Goal: Task Accomplishment & Management: Complete application form

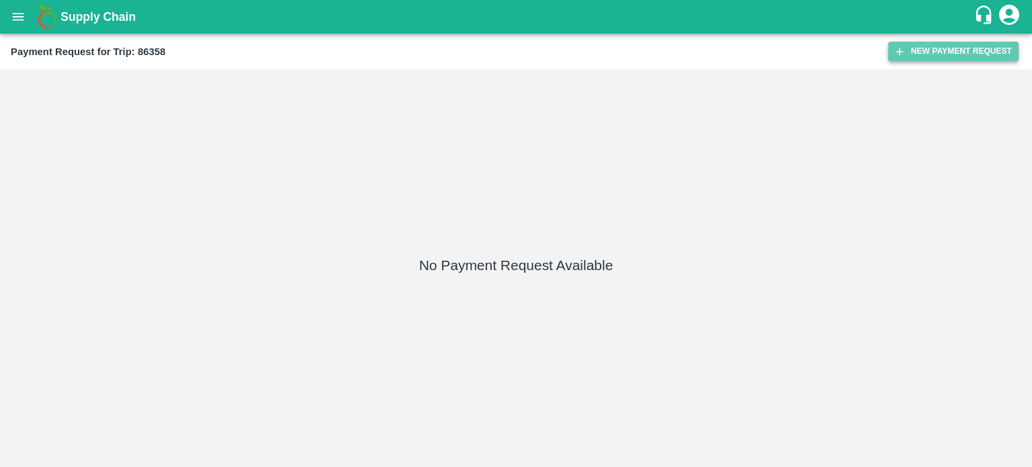
click at [941, 56] on button "New Payment Request" at bounding box center [953, 51] width 130 height 19
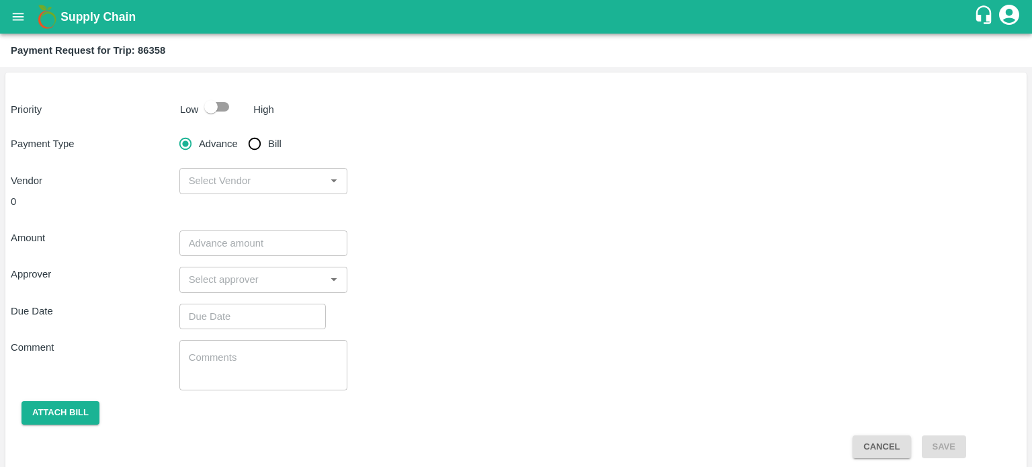
click at [226, 122] on div "Priority Low High Payment Type Advance Bill Vendor ​ 0 Amount ​ Approver ​ Due …" at bounding box center [515, 271] width 1021 height 396
click at [219, 116] on input "checkbox" at bounding box center [211, 107] width 77 height 26
checkbox input "true"
click at [253, 143] on input "Bill" at bounding box center [254, 143] width 27 height 27
radio input "true"
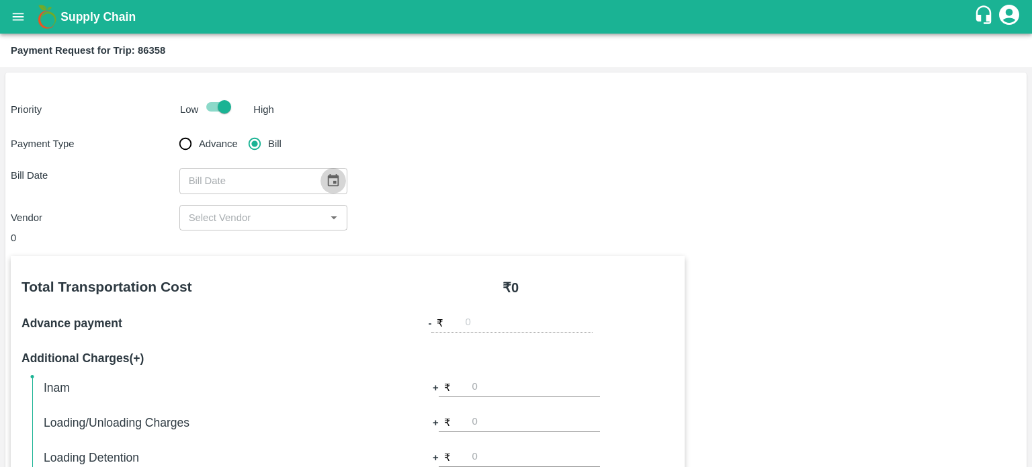
click at [327, 182] on icon "Choose date" at bounding box center [333, 180] width 15 height 15
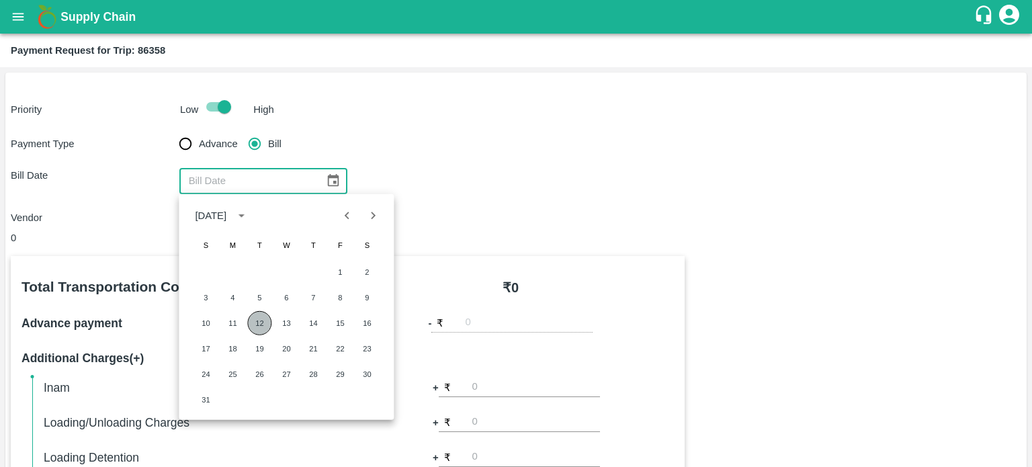
click at [249, 325] on button "12" at bounding box center [259, 323] width 24 height 24
type input "[DATE]"
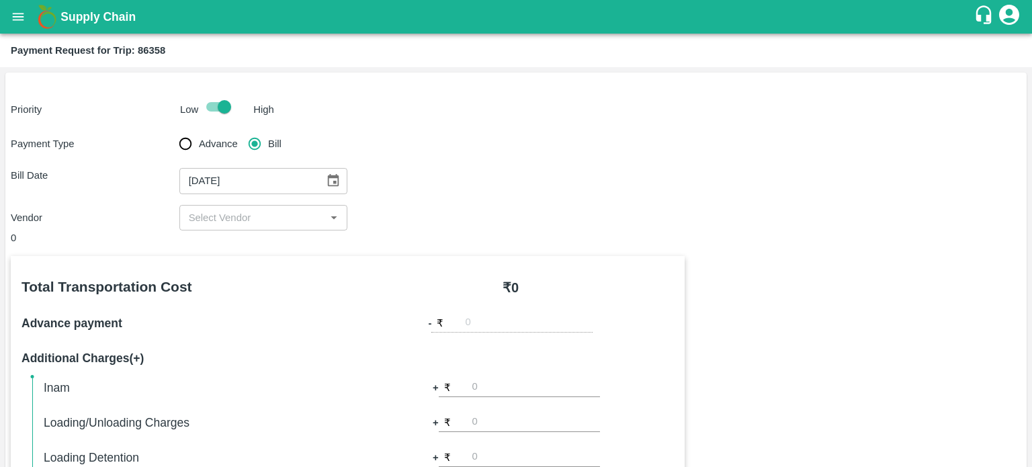
click at [235, 219] on input "input" at bounding box center [252, 217] width 138 height 17
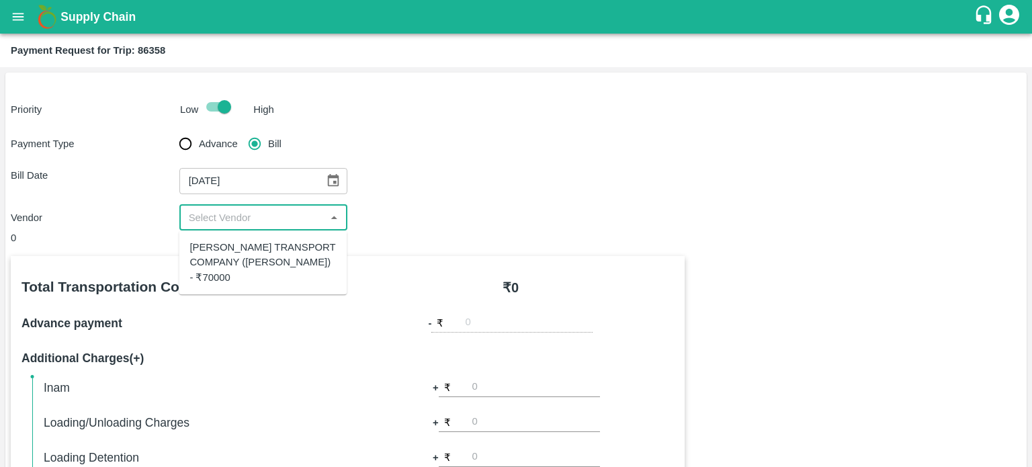
click at [253, 260] on div "[PERSON_NAME] TRANSPORT COMPANY ([PERSON_NAME]) - ₹70000" at bounding box center [263, 262] width 146 height 45
type input "[PERSON_NAME] TRANSPORT COMPANY ([PERSON_NAME]) - ₹70000"
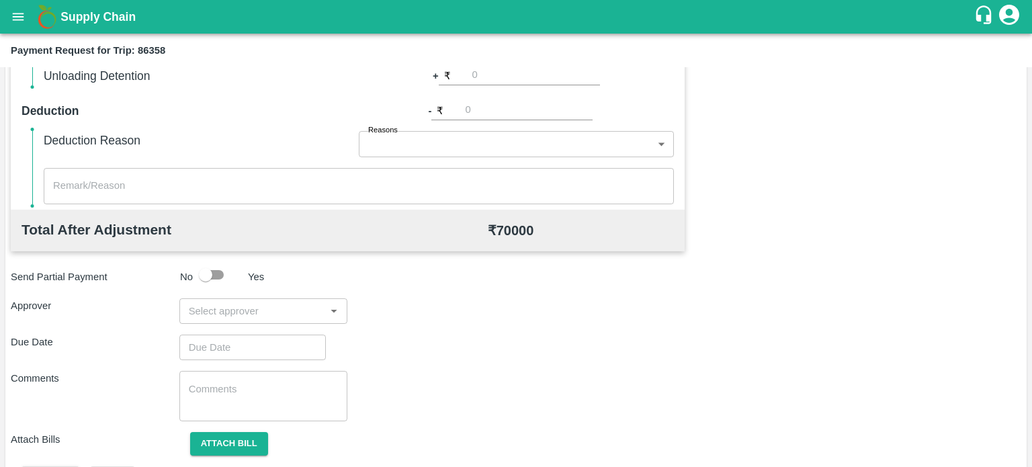
scroll to position [419, 0]
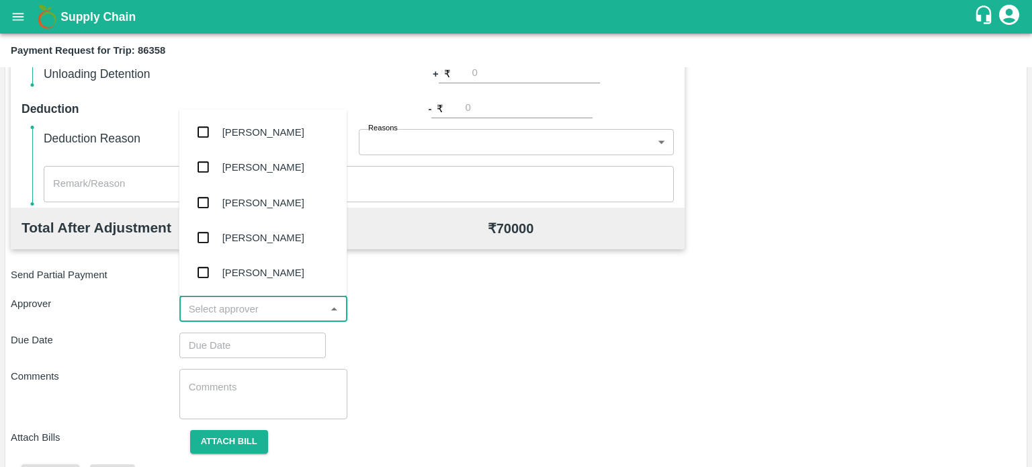
click at [226, 306] on input "input" at bounding box center [252, 308] width 138 height 17
type input "PAL"
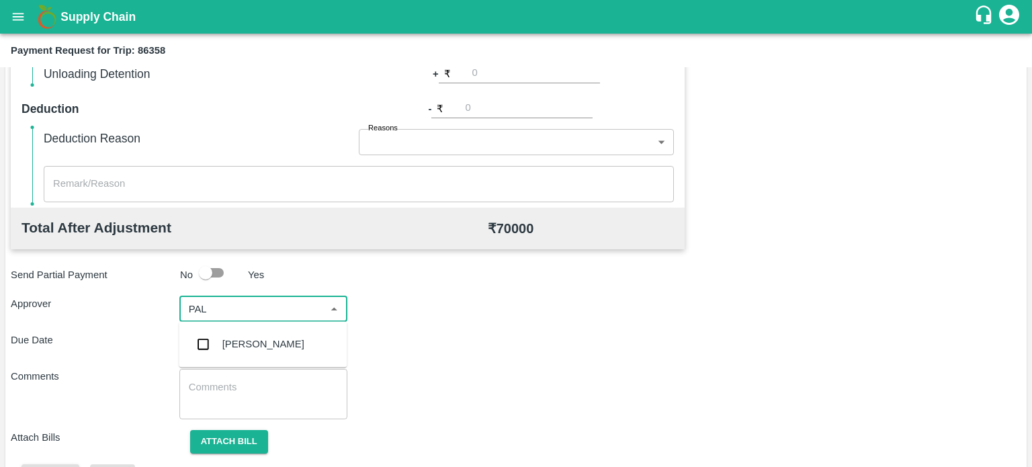
click at [243, 353] on div "[PERSON_NAME]" at bounding box center [263, 344] width 168 height 35
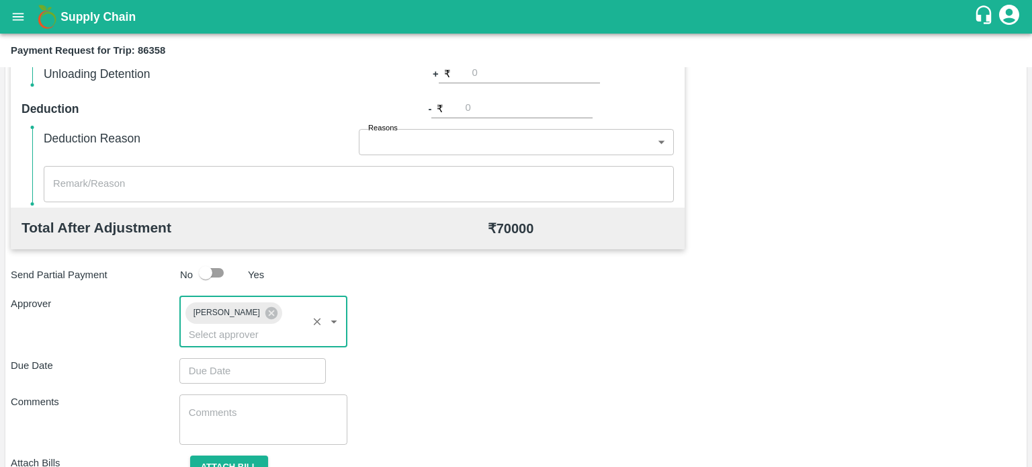
scroll to position [481, 0]
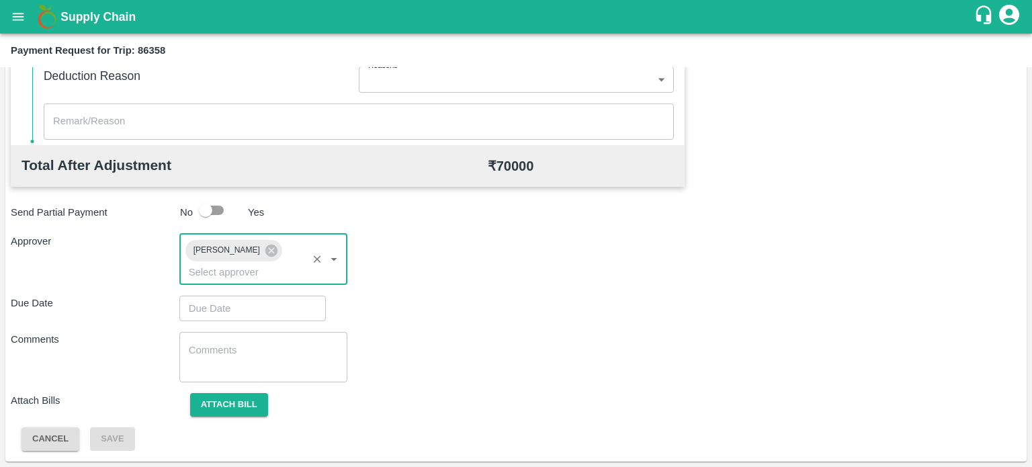
type input "DD/MM/YYYY hh:mm aa"
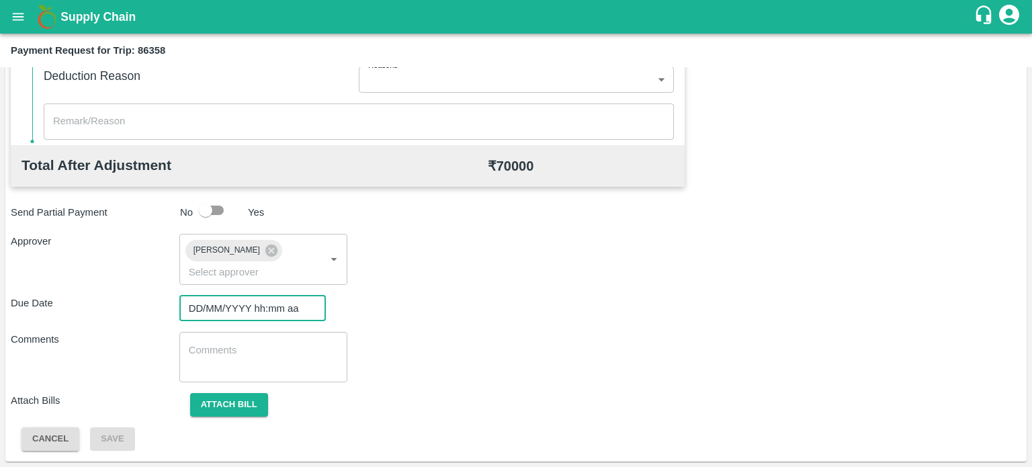
click at [237, 319] on input "DD/MM/YYYY hh:mm aa" at bounding box center [247, 309] width 137 height 26
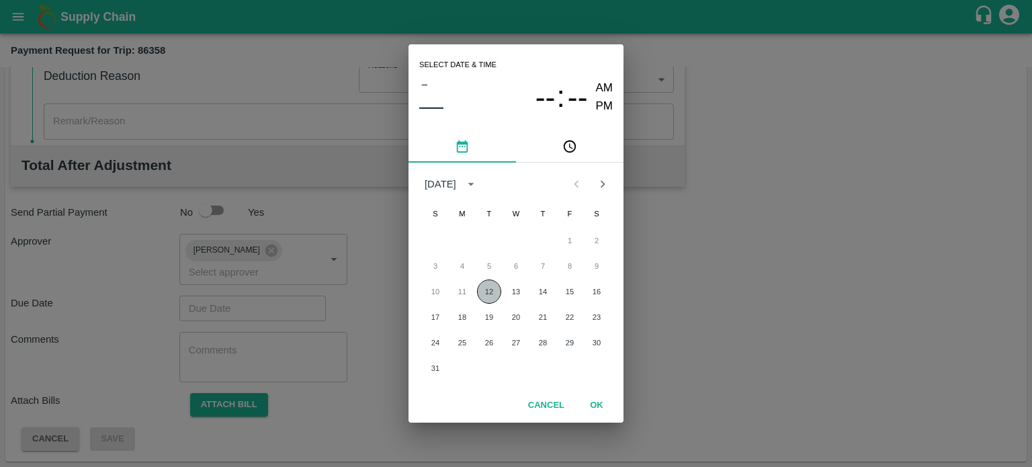
click at [495, 292] on button "12" at bounding box center [489, 292] width 24 height 24
type input "[DATE] 12:00 AM"
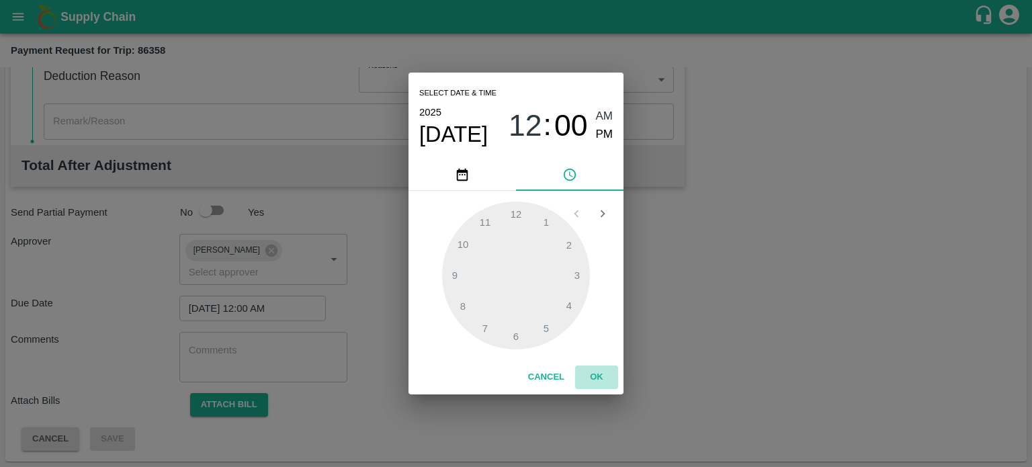
click at [601, 379] on button "OK" at bounding box center [596, 378] width 43 height 24
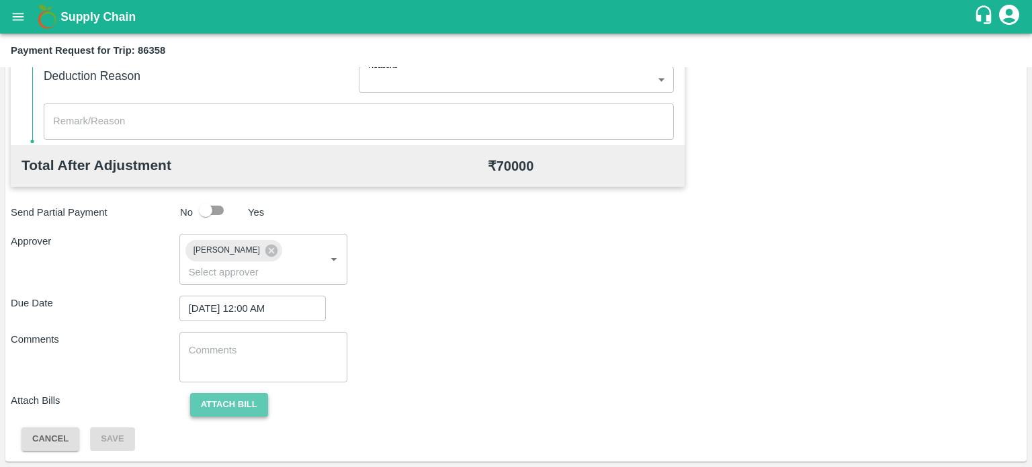
click at [264, 405] on button "Attach bill" at bounding box center [229, 405] width 78 height 24
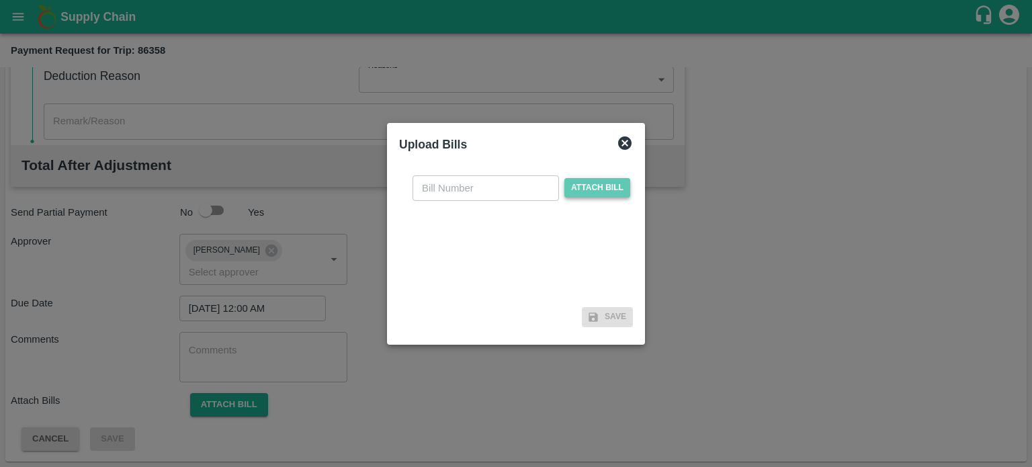
click at [581, 186] on span "Attach bill" at bounding box center [597, 187] width 66 height 19
click at [0, 0] on input "Attach bill" at bounding box center [0, 0] width 0 height 0
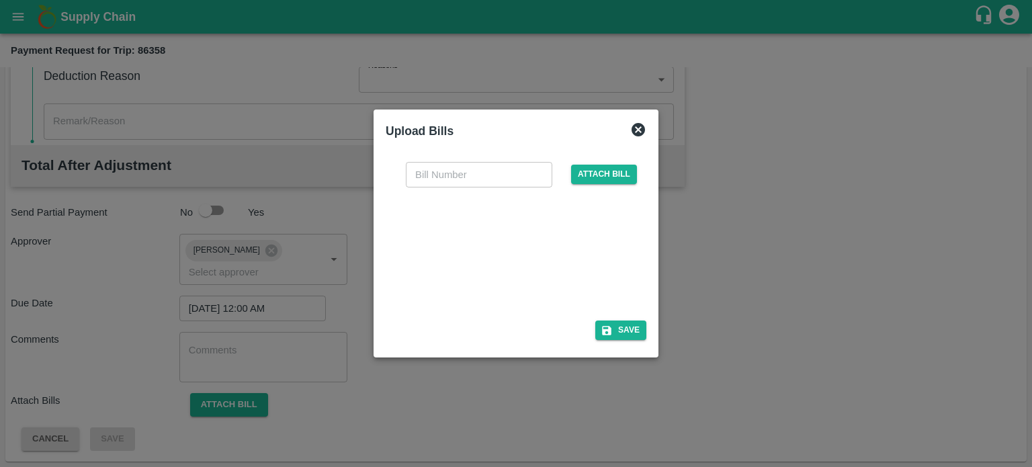
click at [493, 264] on div at bounding box center [514, 249] width 202 height 71
click at [446, 162] on input "text" at bounding box center [479, 175] width 146 height 26
type input "106/25-26"
click at [625, 327] on button "Save" at bounding box center [620, 330] width 51 height 19
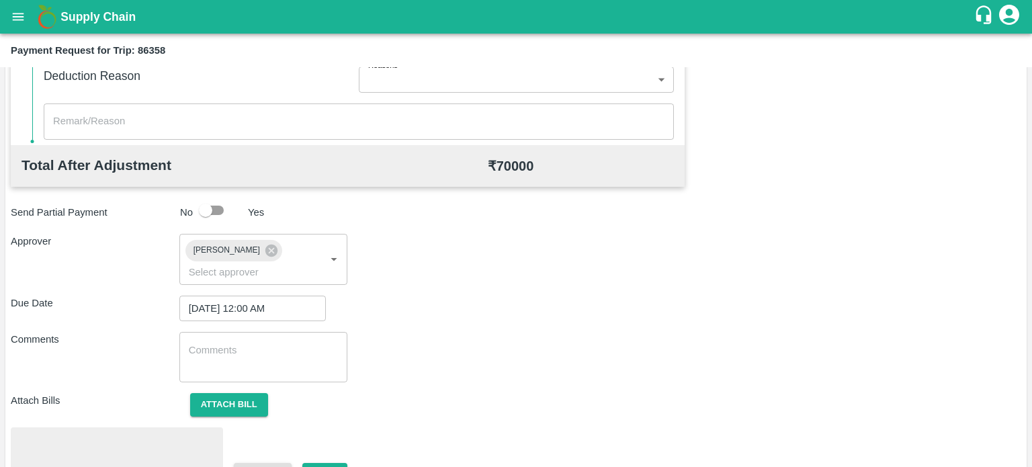
scroll to position [552, 0]
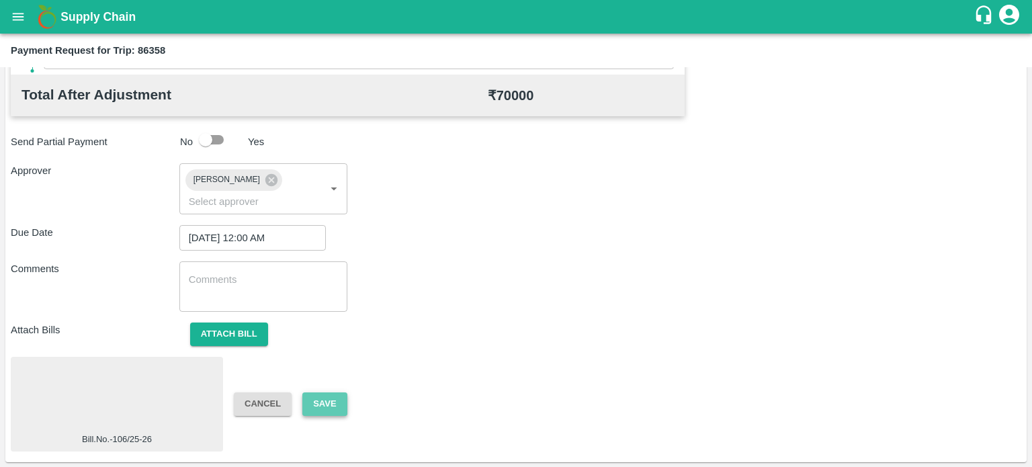
click at [331, 413] on button "Save" at bounding box center [324, 404] width 44 height 24
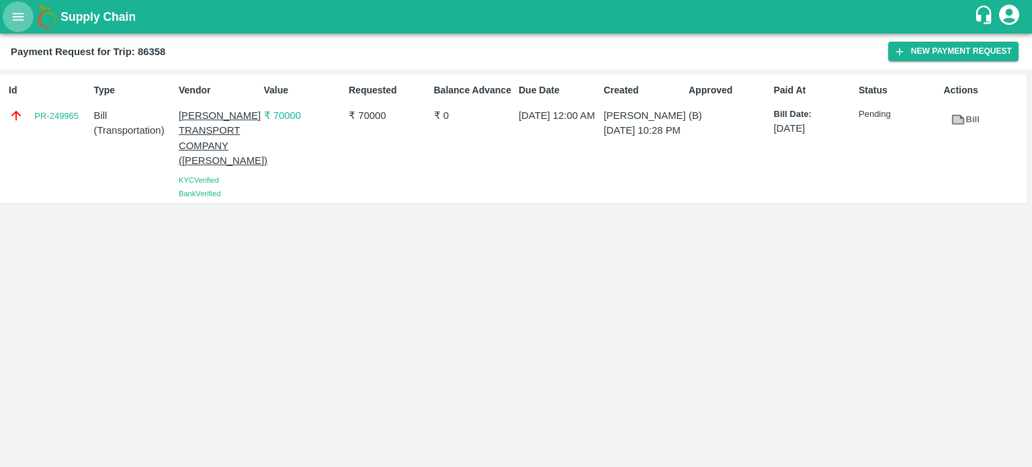
click at [10, 29] on button "open drawer" at bounding box center [18, 16] width 31 height 31
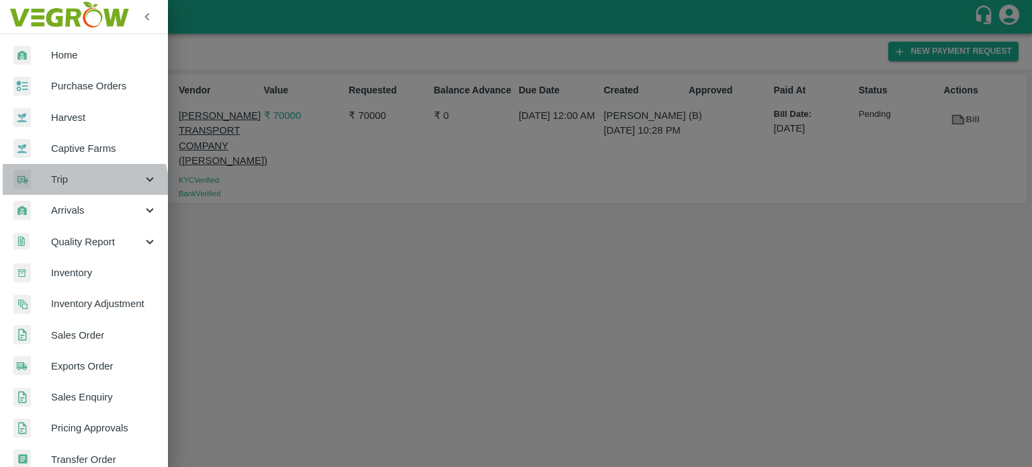
click at [70, 190] on div "Trip" at bounding box center [84, 179] width 168 height 31
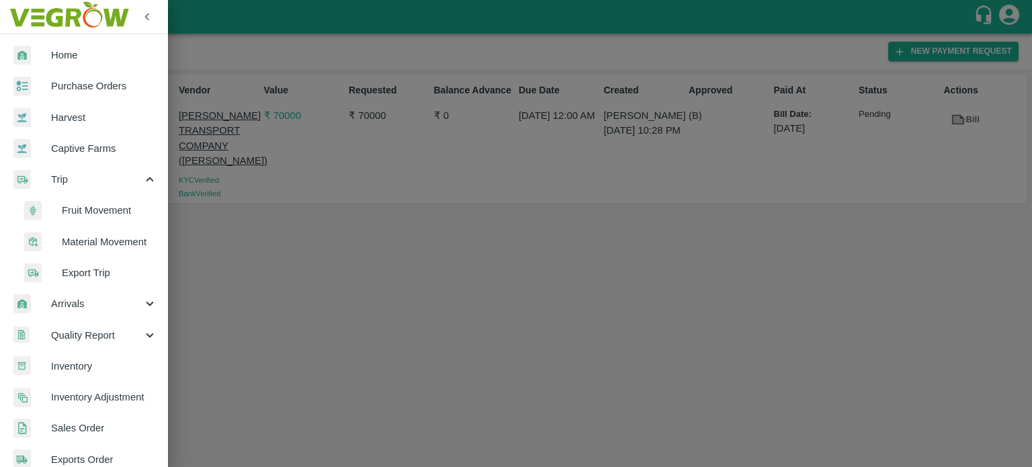
click at [93, 241] on span "Material Movement" at bounding box center [109, 242] width 95 height 15
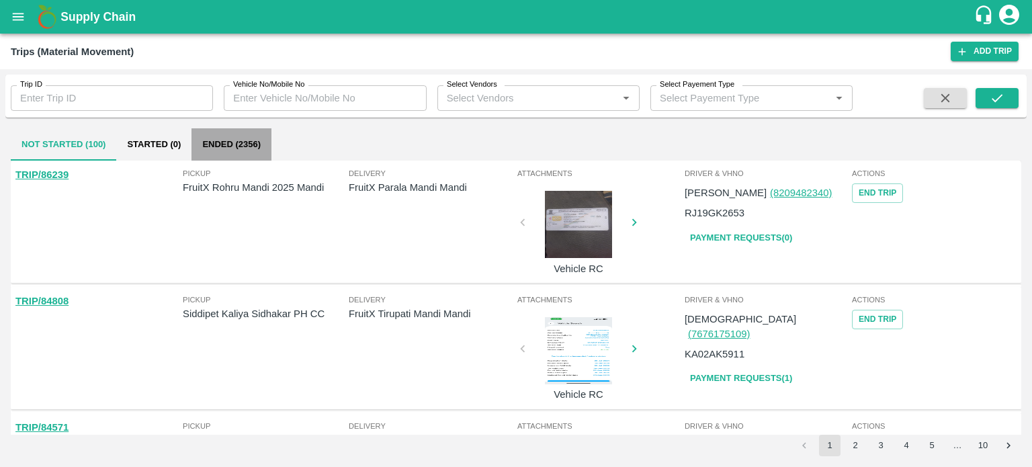
click at [220, 142] on button "Ended (2356)" at bounding box center [232, 144] width 80 height 32
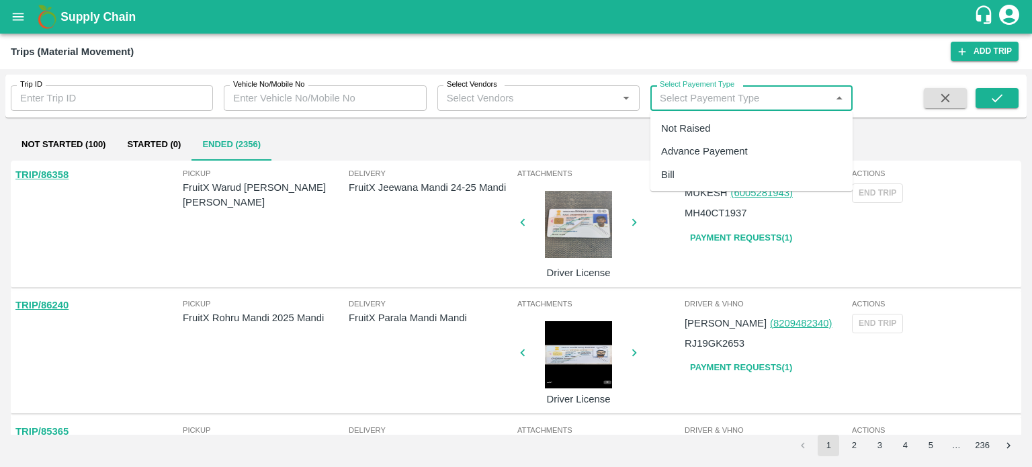
click at [745, 101] on input "Select Payement Type" at bounding box center [741, 97] width 172 height 17
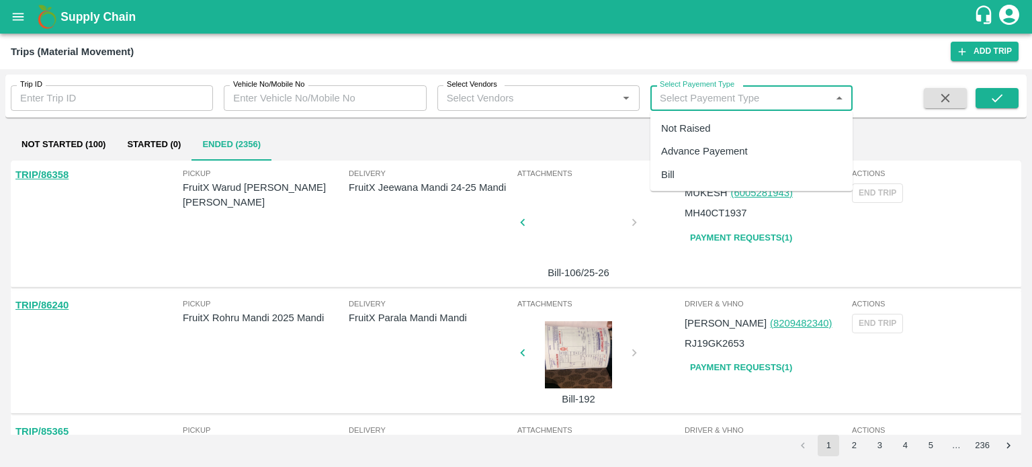
click at [680, 127] on div "Not Raised" at bounding box center [685, 128] width 49 height 15
type input "Not Raised"
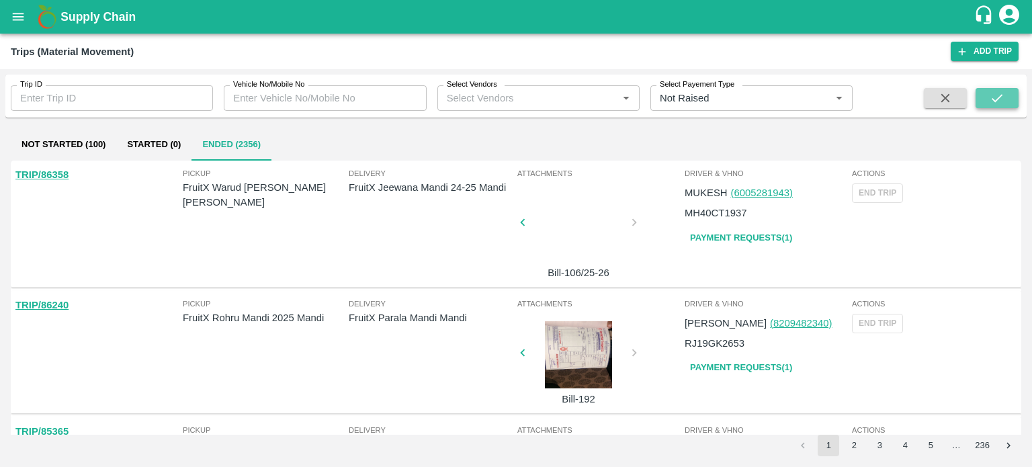
click at [991, 103] on icon "submit" at bounding box center [997, 98] width 15 height 15
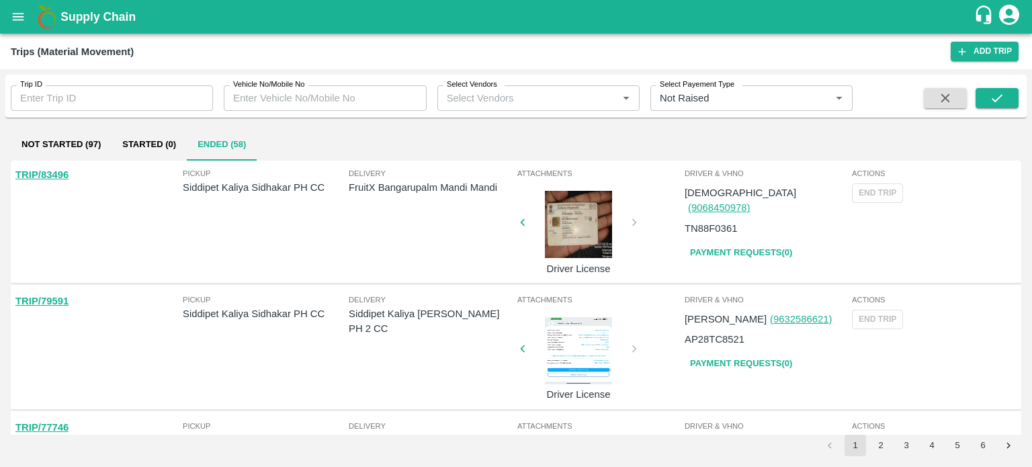
click at [477, 96] on input "Select Vendors" at bounding box center [528, 97] width 172 height 17
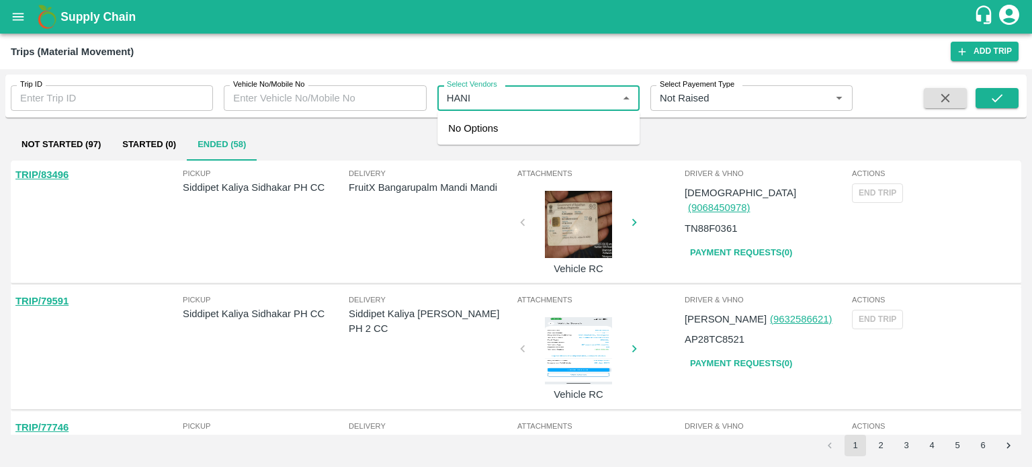
type input "HANIF"
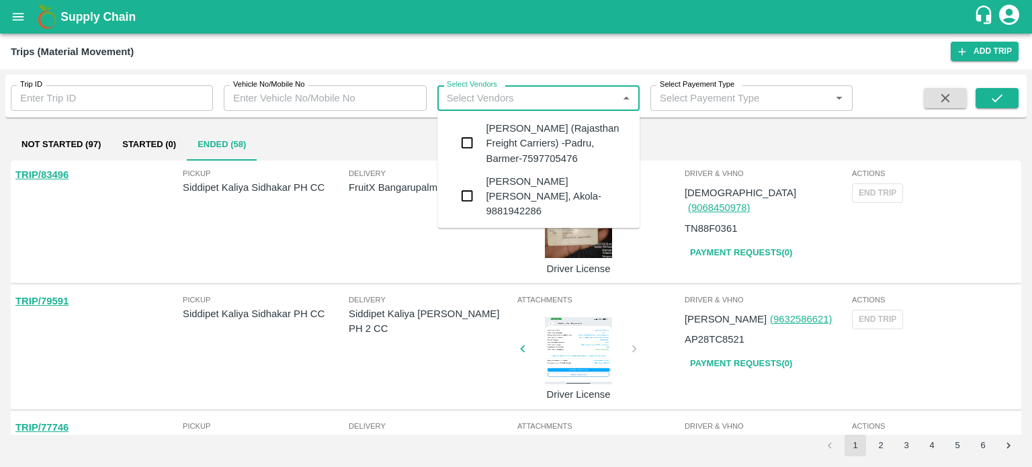
click at [511, 146] on div "[PERSON_NAME] (Rajasthan Freight Carriers) -Padru, Barmer-7597705476" at bounding box center [557, 143] width 143 height 45
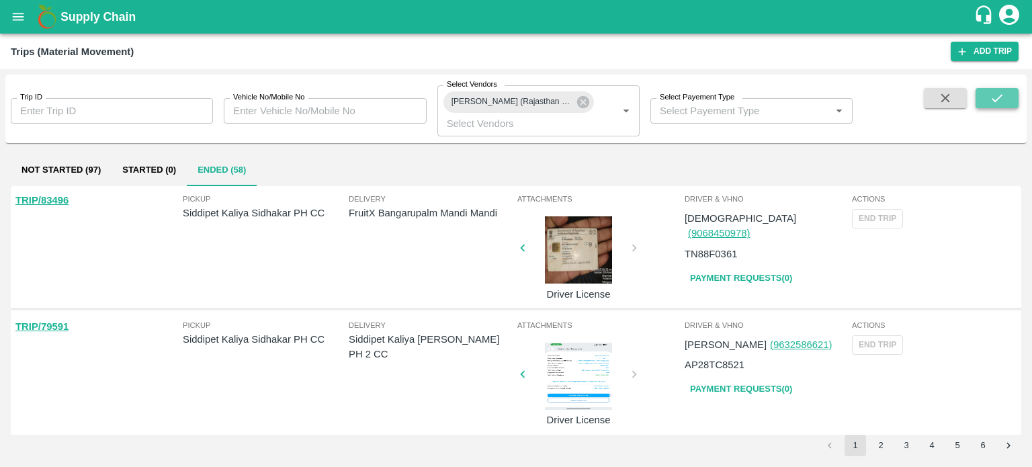
click at [1017, 107] on button "submit" at bounding box center [997, 98] width 43 height 20
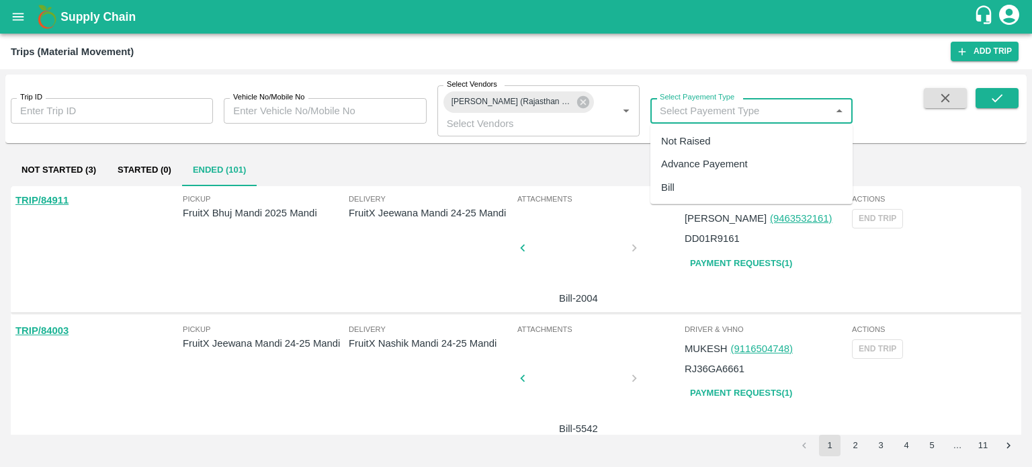
click at [728, 108] on input "Select Payement Type" at bounding box center [741, 110] width 172 height 17
drag, startPoint x: 699, startPoint y: 165, endPoint x: 687, endPoint y: 146, distance: 22.0
click at [687, 146] on ul "Not Raised Advance Payement Bill" at bounding box center [752, 164] width 202 height 80
click at [687, 146] on div "Not Raised" at bounding box center [685, 141] width 49 height 15
type input "Not Raised"
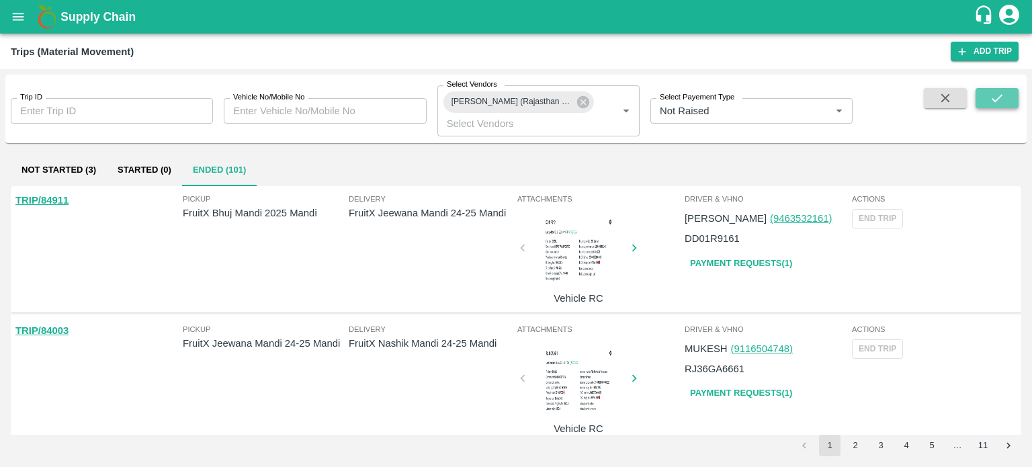
click at [985, 99] on button "submit" at bounding box center [997, 98] width 43 height 20
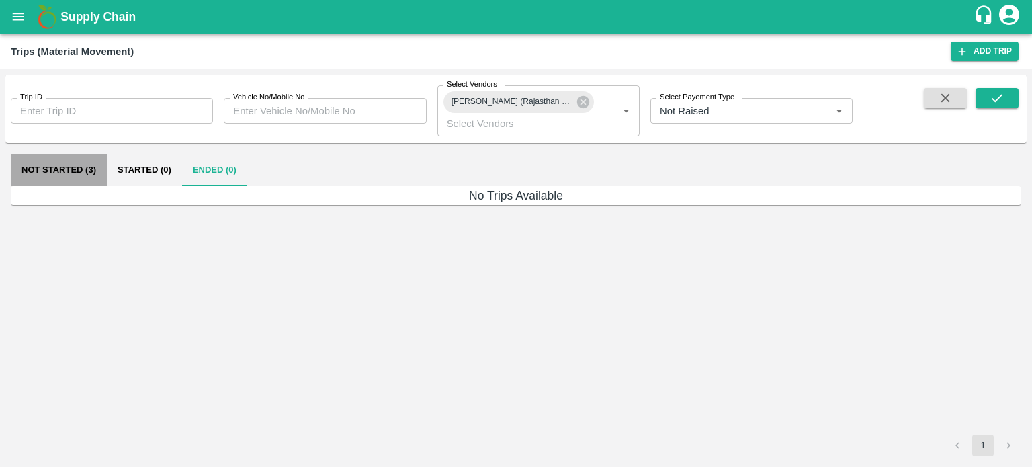
click at [62, 171] on button "Not Started (3)" at bounding box center [59, 170] width 96 height 32
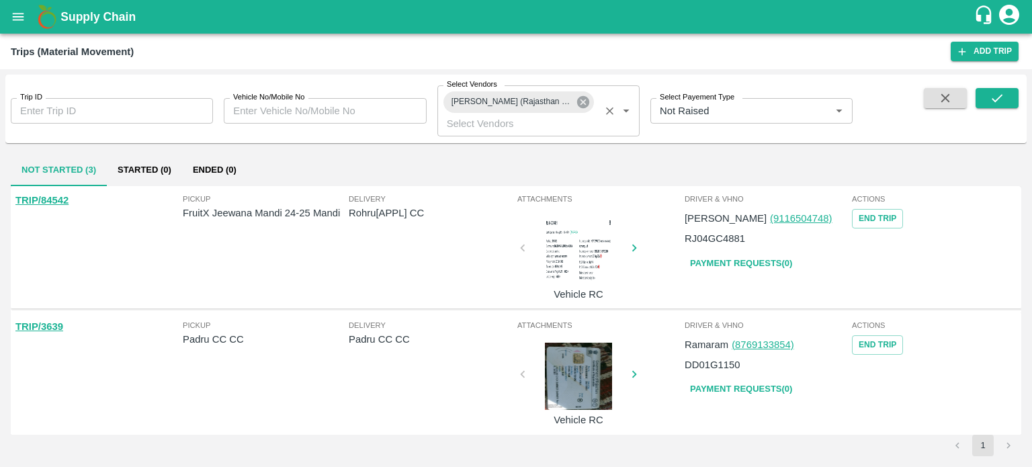
click at [584, 100] on icon at bounding box center [583, 102] width 15 height 15
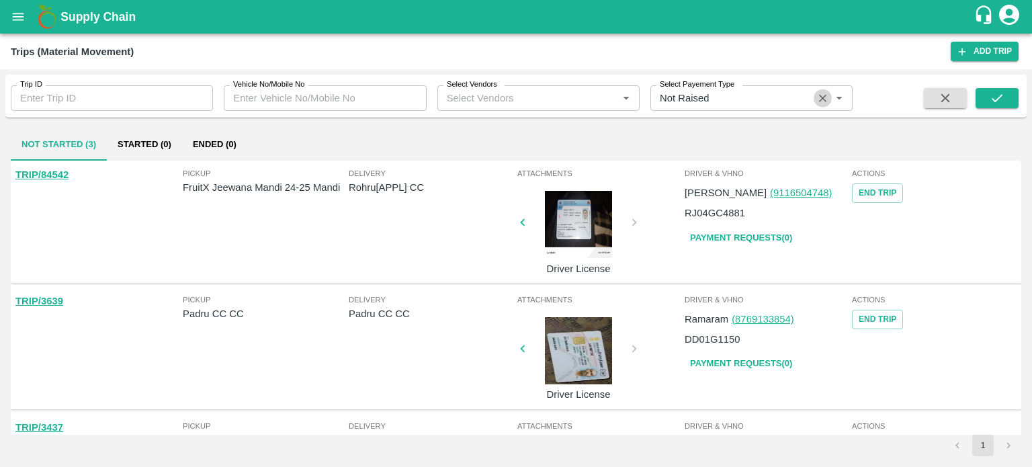
click at [817, 101] on icon "Clear" at bounding box center [822, 98] width 13 height 13
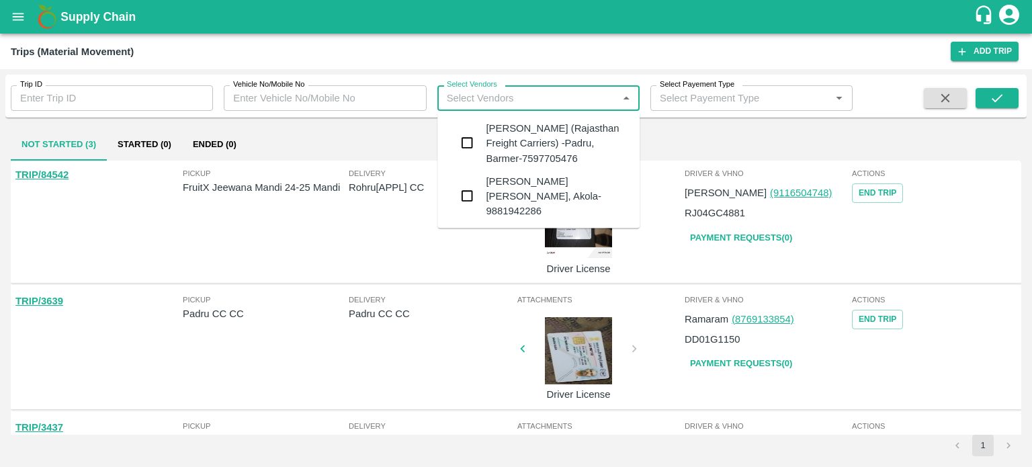
click at [501, 95] on input "Select Vendors" at bounding box center [528, 97] width 172 height 17
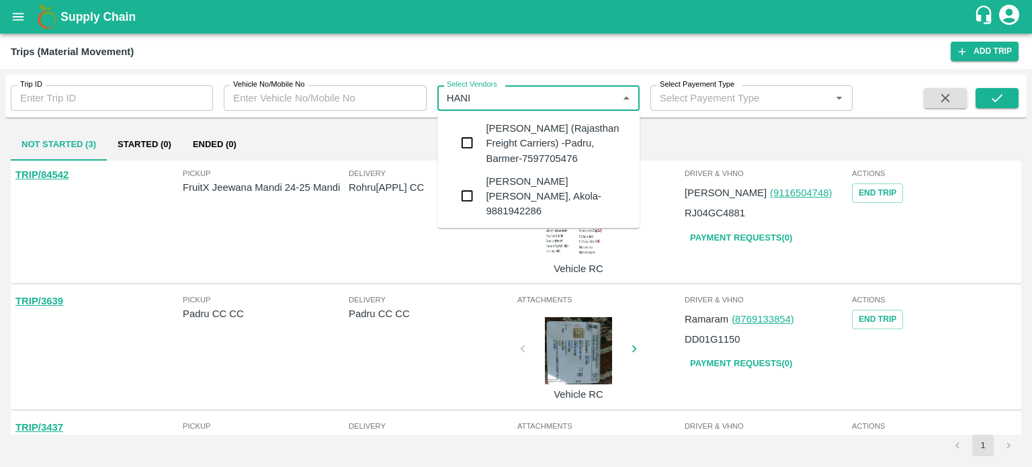
type input "HANIF"
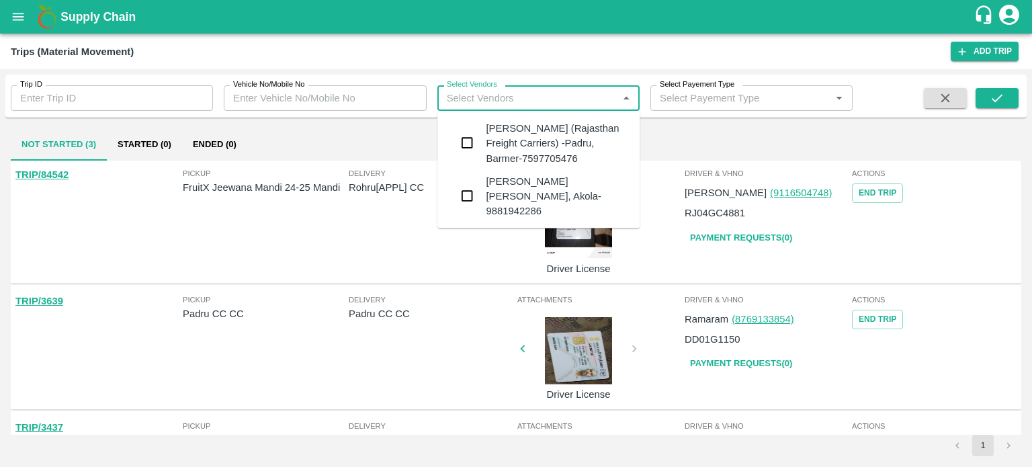
click at [510, 136] on div "[PERSON_NAME] (Rajasthan Freight Carriers) -Padru, Barmer-7597705476" at bounding box center [557, 143] width 143 height 45
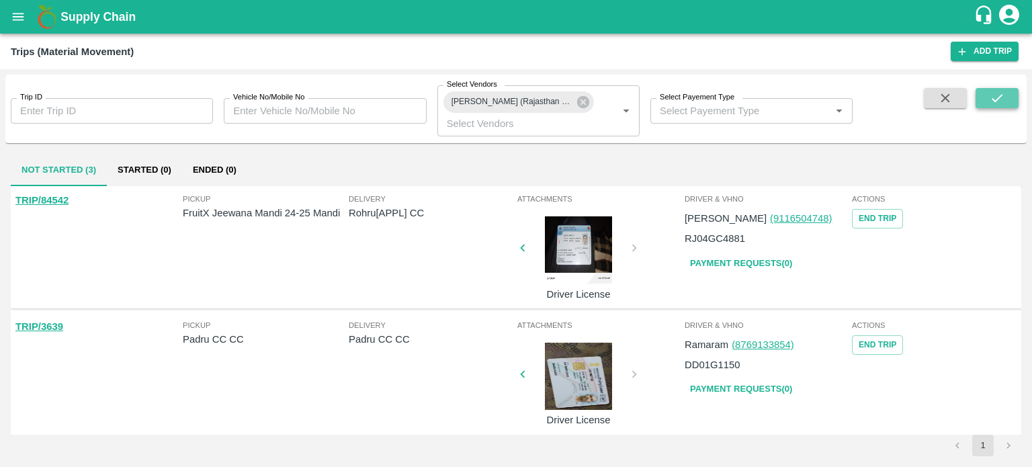
click at [1008, 95] on button "submit" at bounding box center [997, 98] width 43 height 20
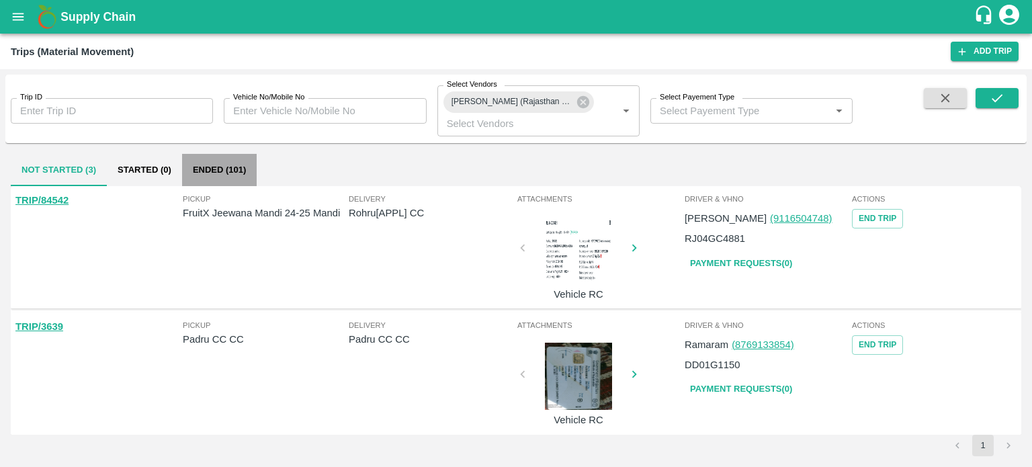
click at [226, 166] on button "Ended (101)" at bounding box center [219, 170] width 75 height 32
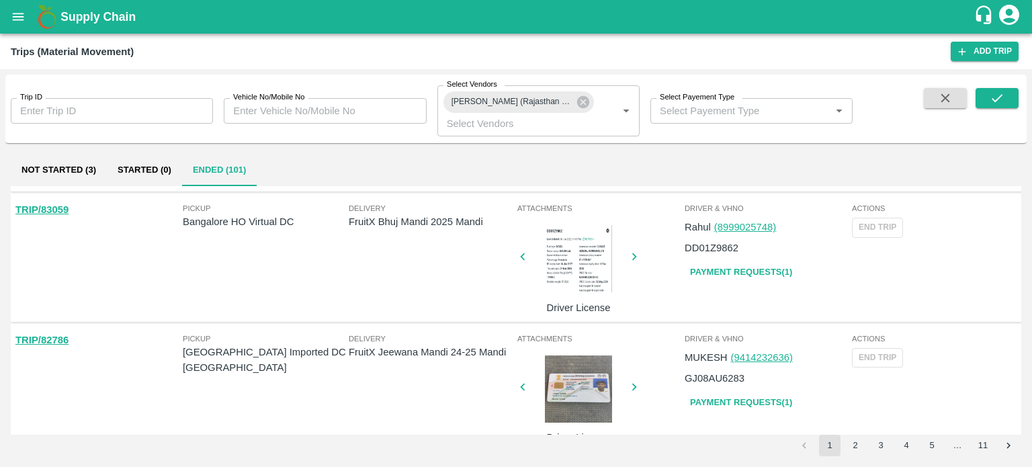
scroll to position [379, 0]
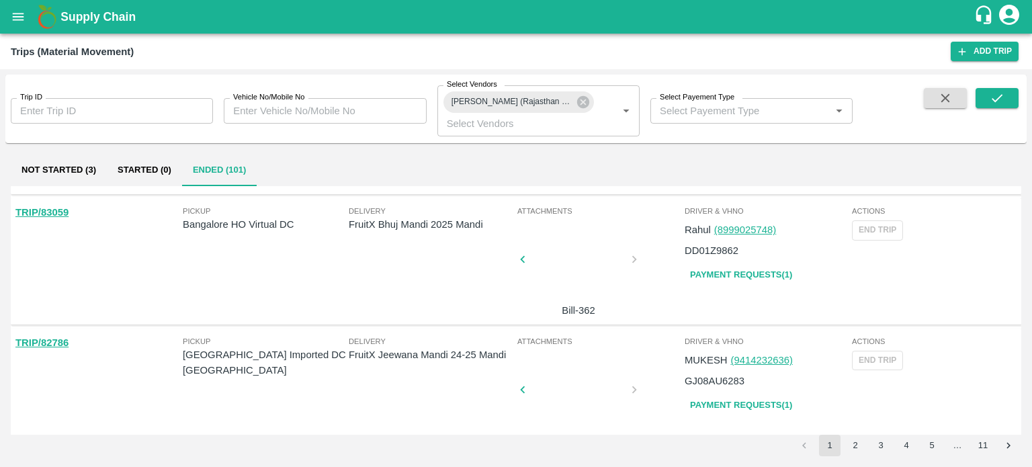
click at [564, 286] on div at bounding box center [578, 263] width 101 height 71
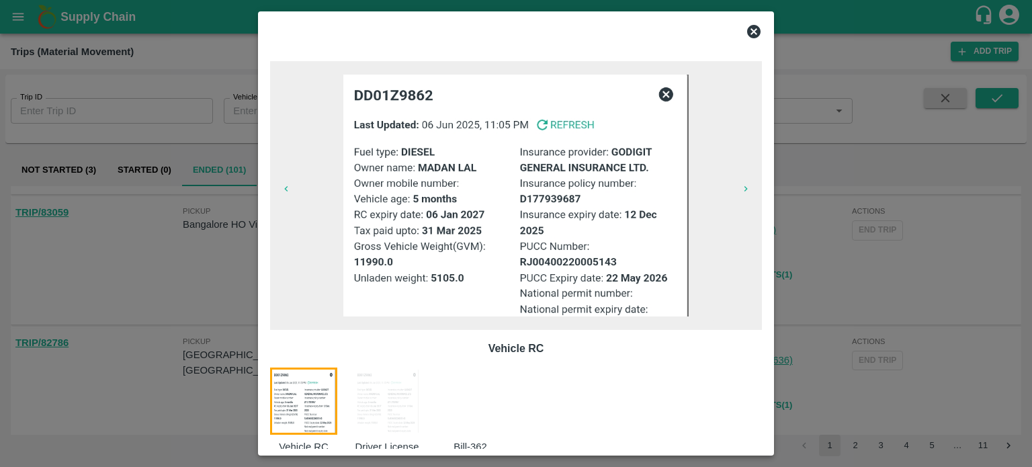
click at [481, 413] on div at bounding box center [478, 411] width 83 height 87
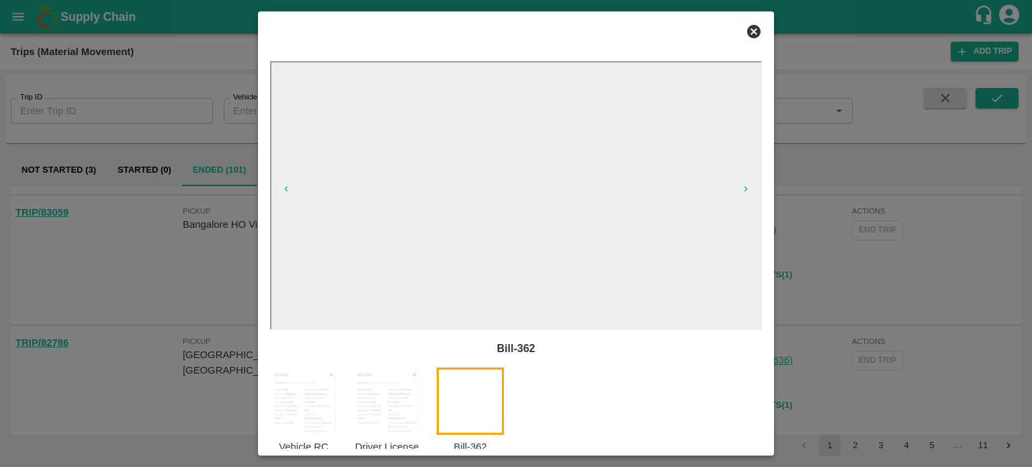
scroll to position [22, 0]
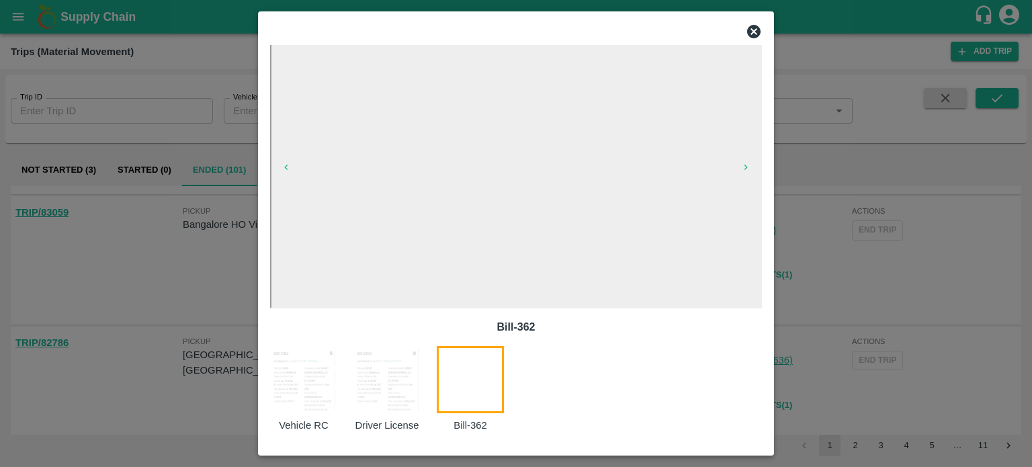
click at [220, 284] on div at bounding box center [516, 233] width 1032 height 467
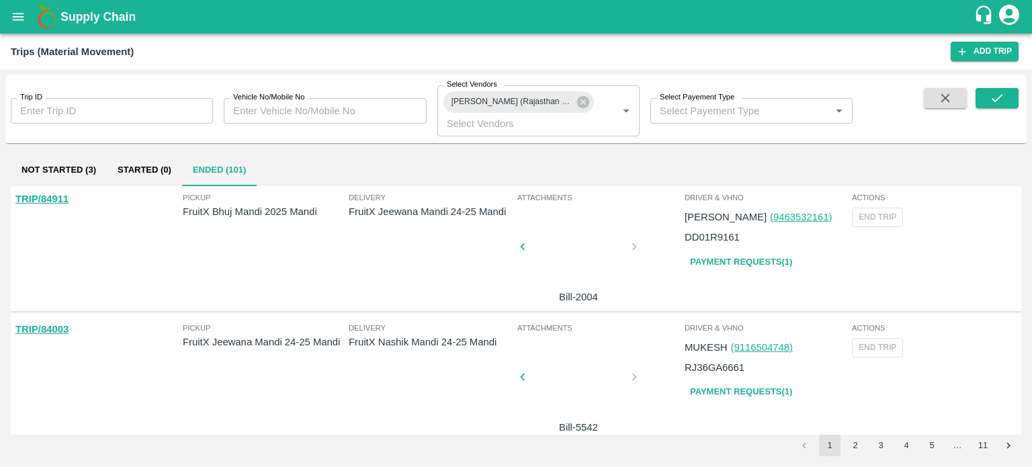
scroll to position [0, 0]
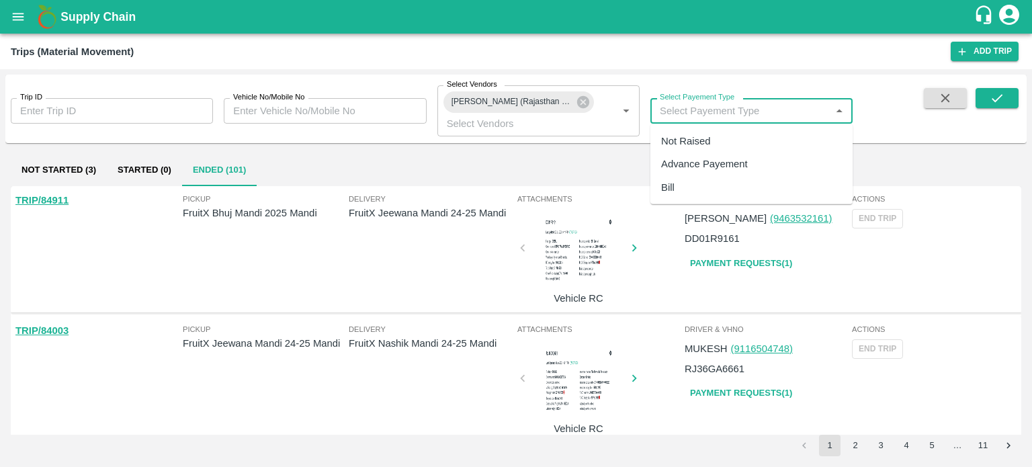
click at [706, 110] on input "Select Payement Type" at bounding box center [741, 110] width 172 height 17
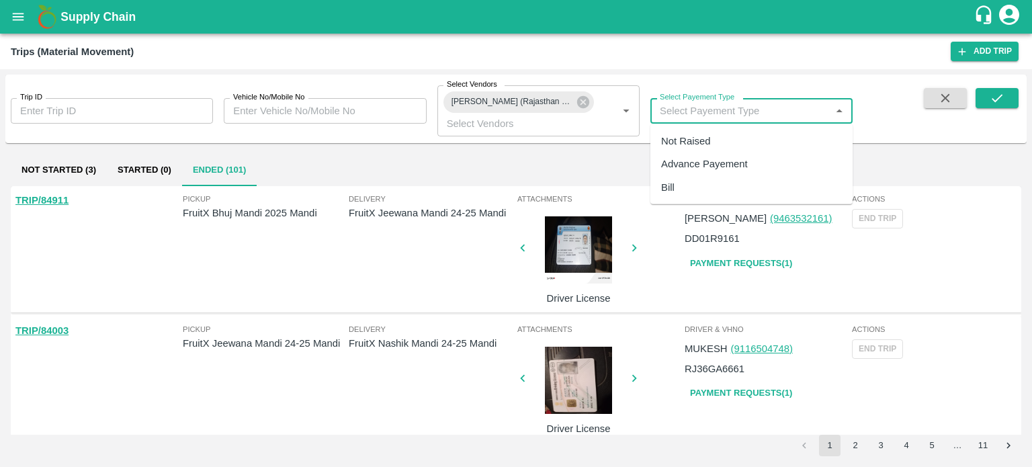
click at [686, 138] on div "Not Raised" at bounding box center [685, 141] width 49 height 15
type input "Not Raised"
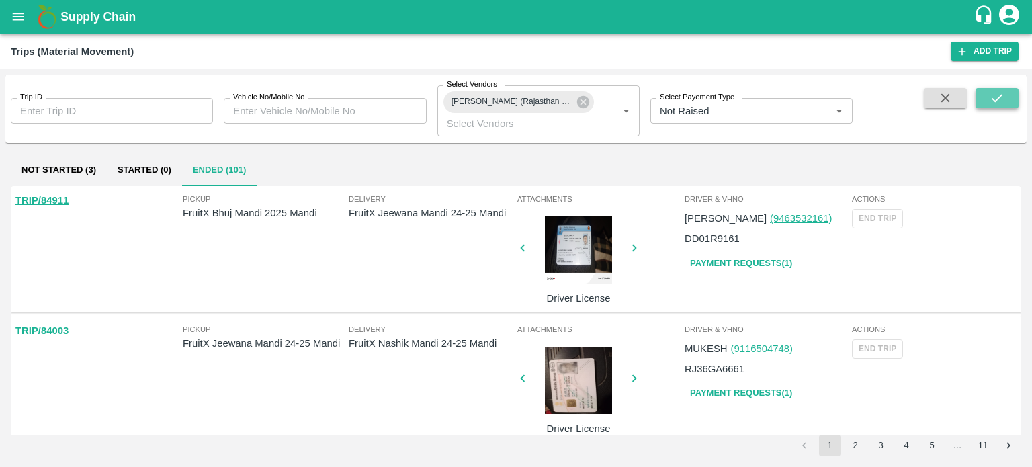
click at [1012, 97] on button "submit" at bounding box center [997, 98] width 43 height 20
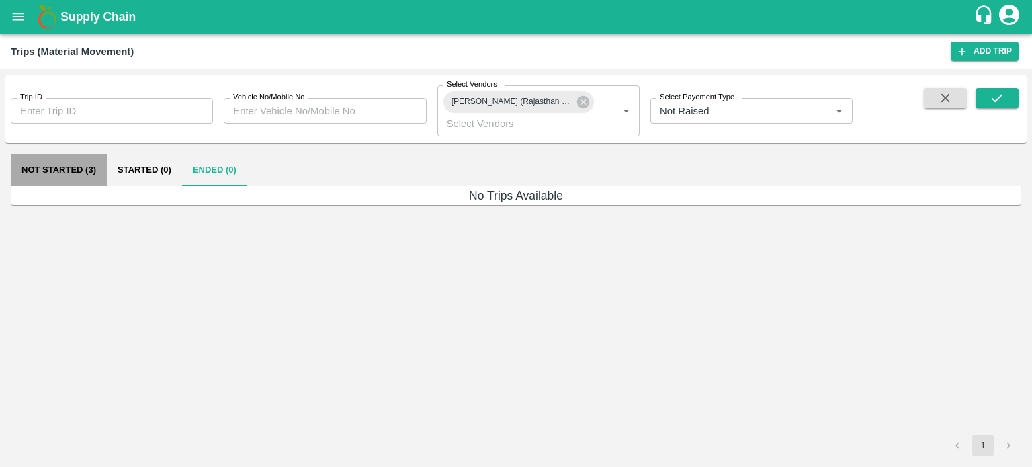
click at [40, 174] on button "Not Started (3)" at bounding box center [59, 170] width 96 height 32
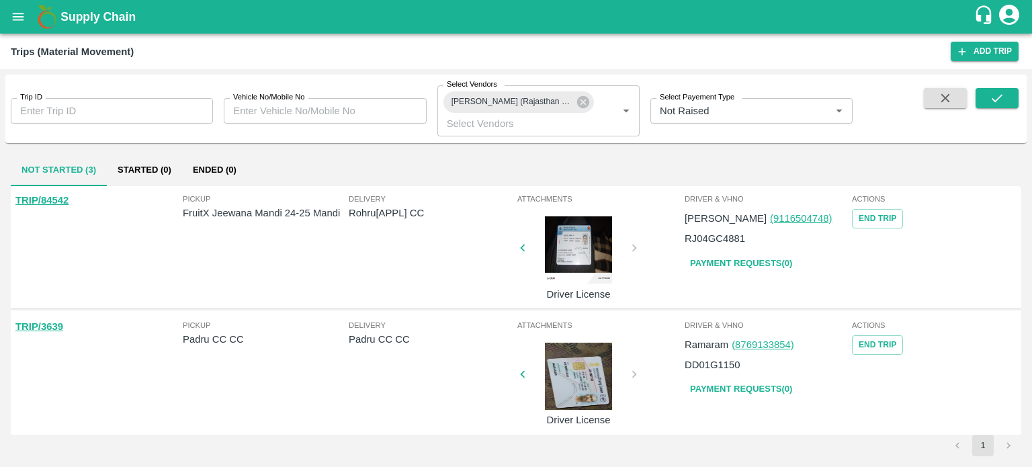
click at [583, 242] on div at bounding box center [578, 249] width 101 height 67
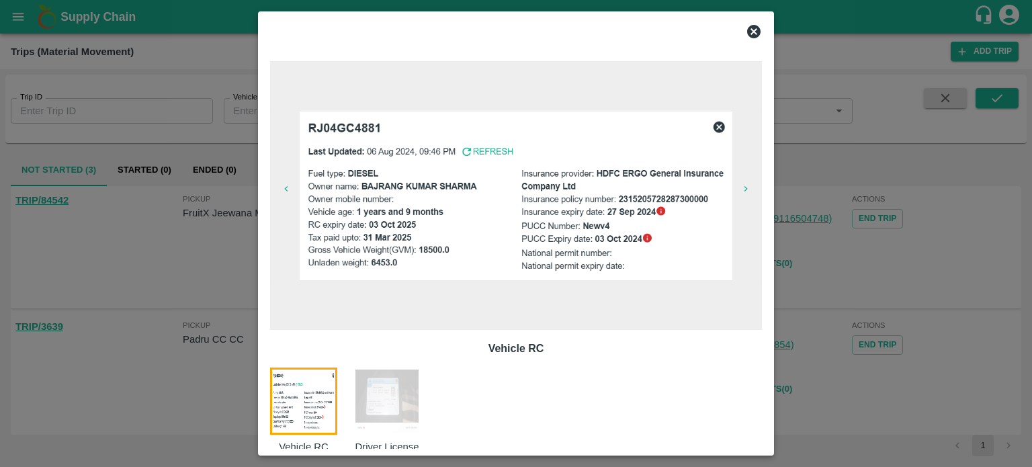
click at [403, 380] on img at bounding box center [386, 401] width 67 height 67
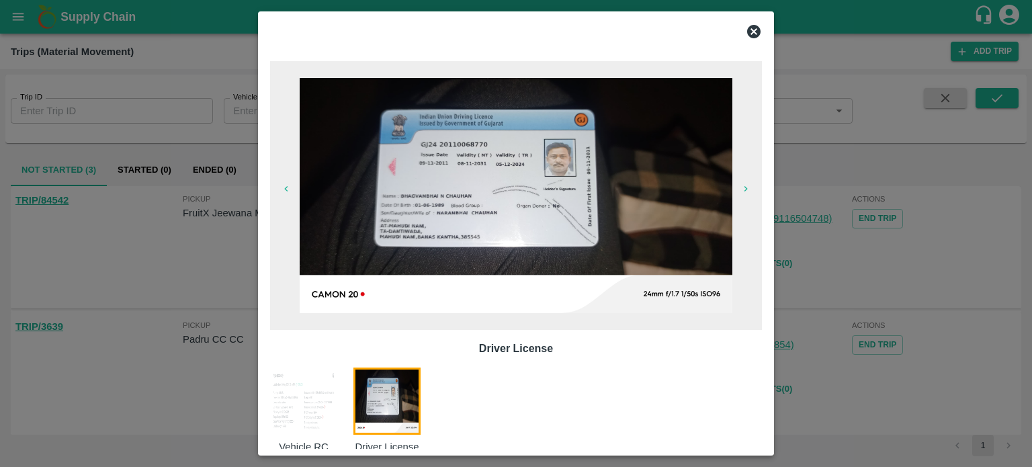
scroll to position [22, 0]
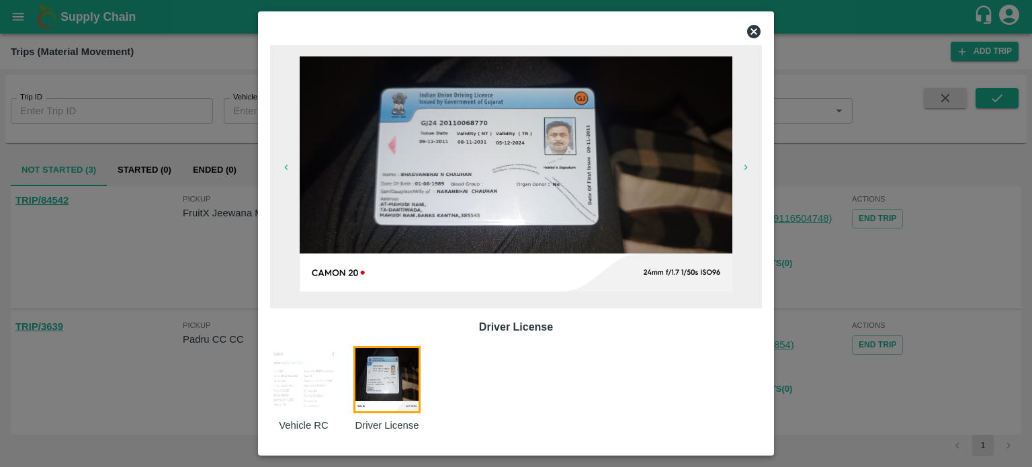
click at [868, 255] on div at bounding box center [516, 233] width 1032 height 467
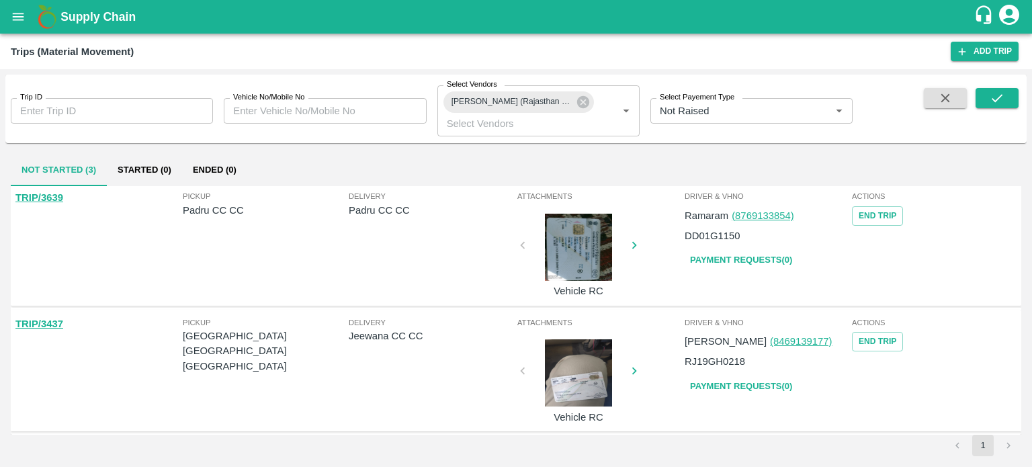
scroll to position [0, 0]
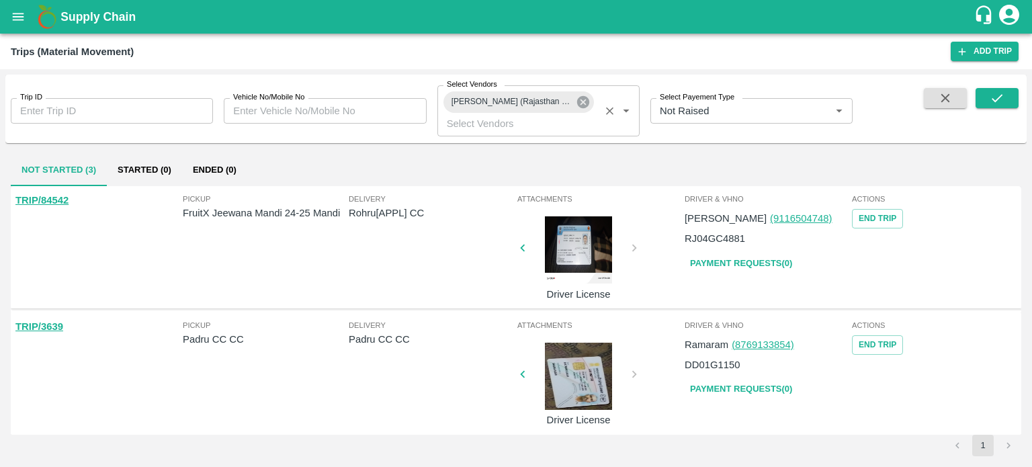
click at [583, 99] on icon at bounding box center [583, 102] width 12 height 12
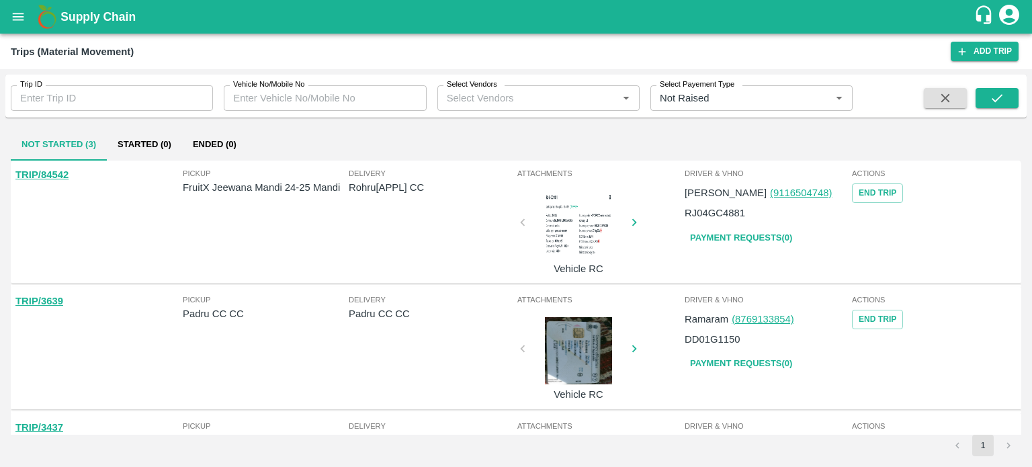
click at [820, 98] on icon "Clear" at bounding box center [822, 98] width 13 height 13
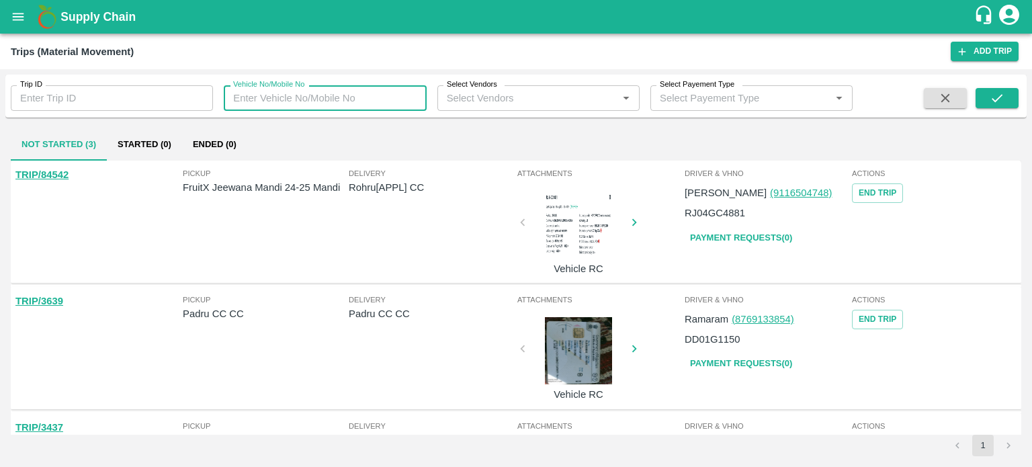
click at [298, 99] on input "Vehicle No/Mobile No" at bounding box center [325, 98] width 202 height 26
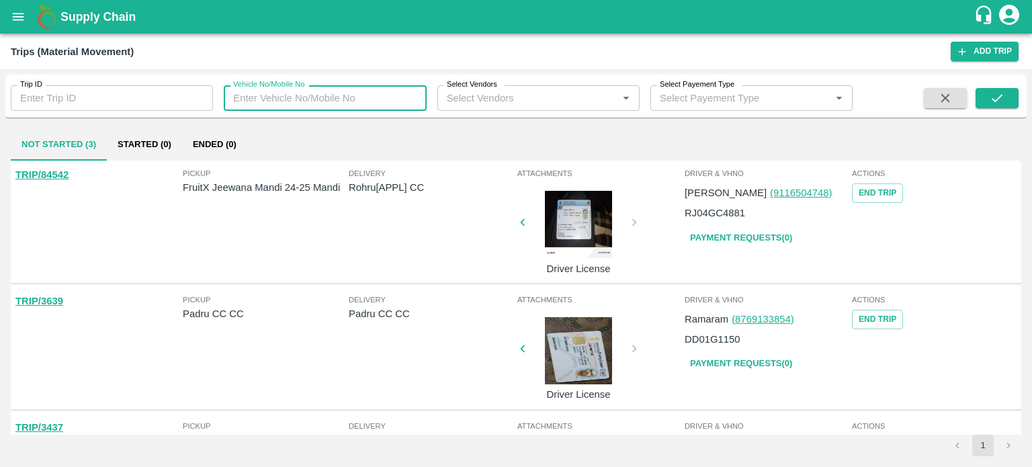
paste input "DN09S9143"
type input "DN09S9143"
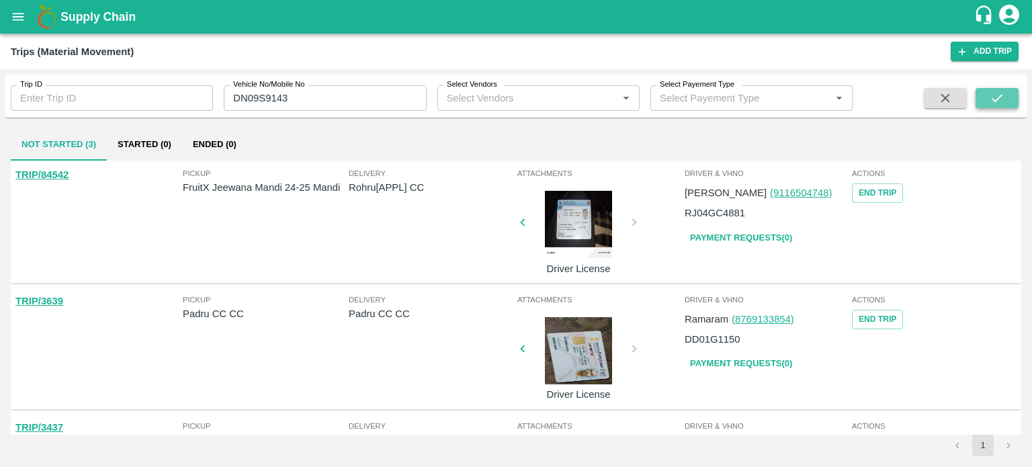
click at [1013, 96] on button "submit" at bounding box center [997, 98] width 43 height 20
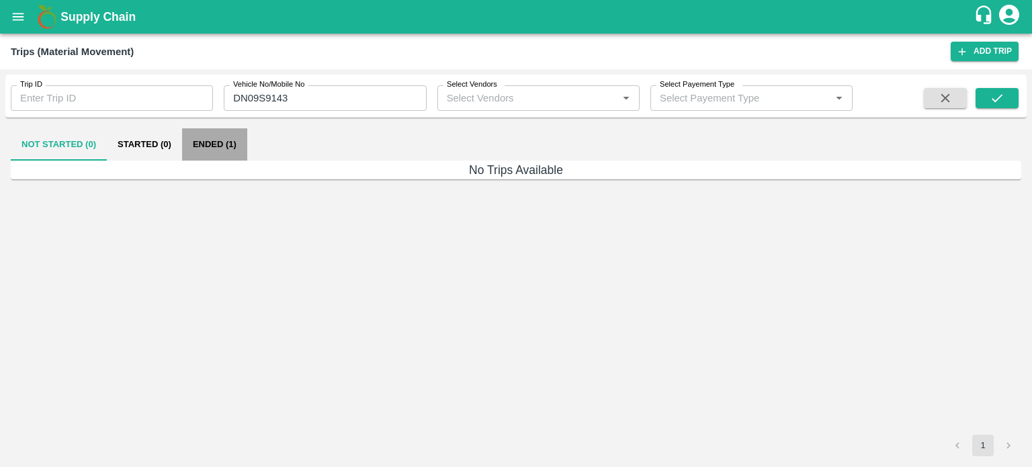
click at [196, 135] on button "Ended (1)" at bounding box center [214, 144] width 65 height 32
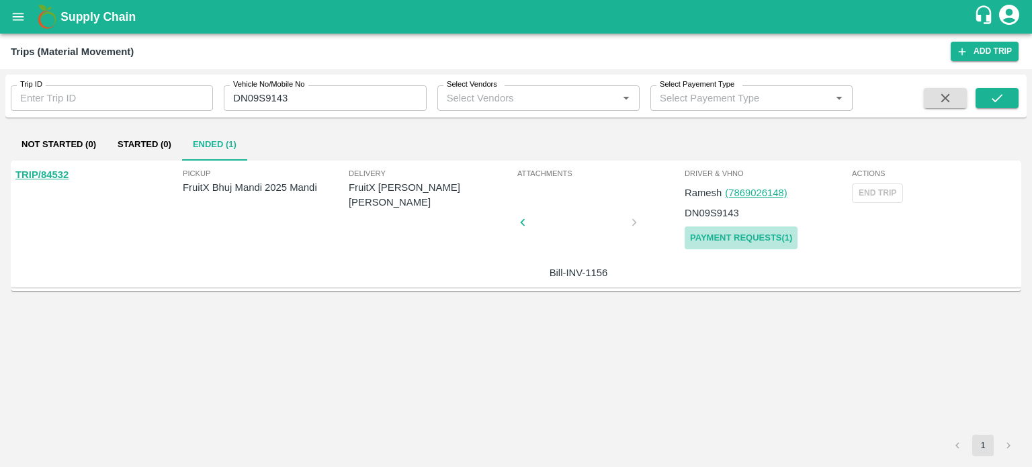
click at [733, 238] on link "Payment Requests( 1 )" at bounding box center [741, 238] width 113 height 24
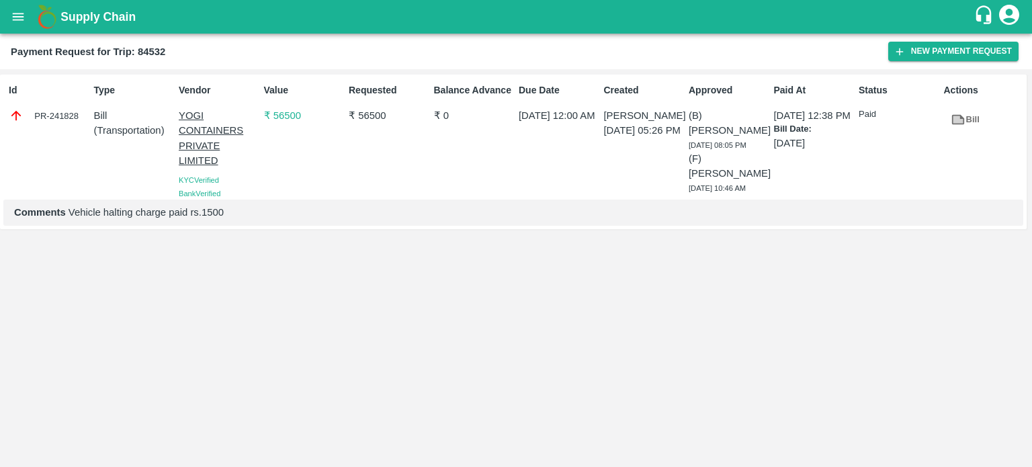
click at [956, 118] on icon at bounding box center [959, 119] width 10 height 7
click at [19, 17] on icon "open drawer" at bounding box center [18, 16] width 15 height 15
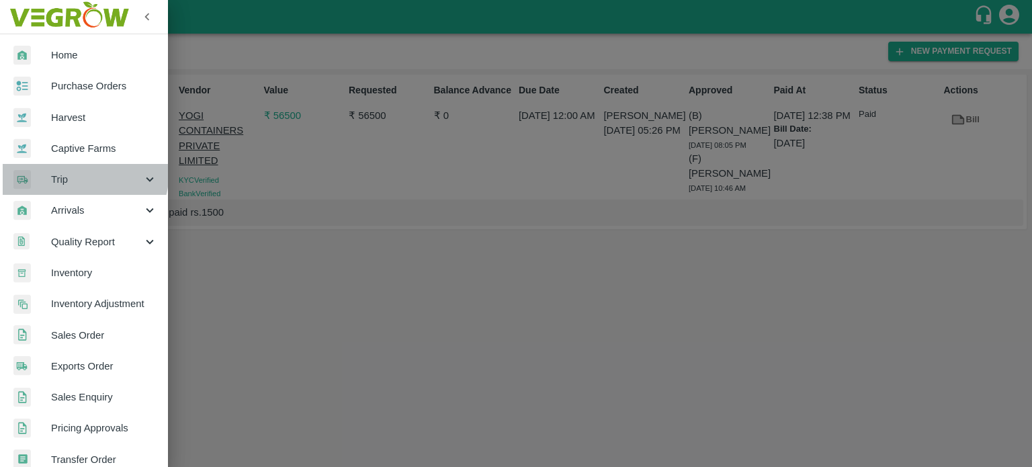
click at [58, 169] on div "Trip" at bounding box center [84, 179] width 168 height 31
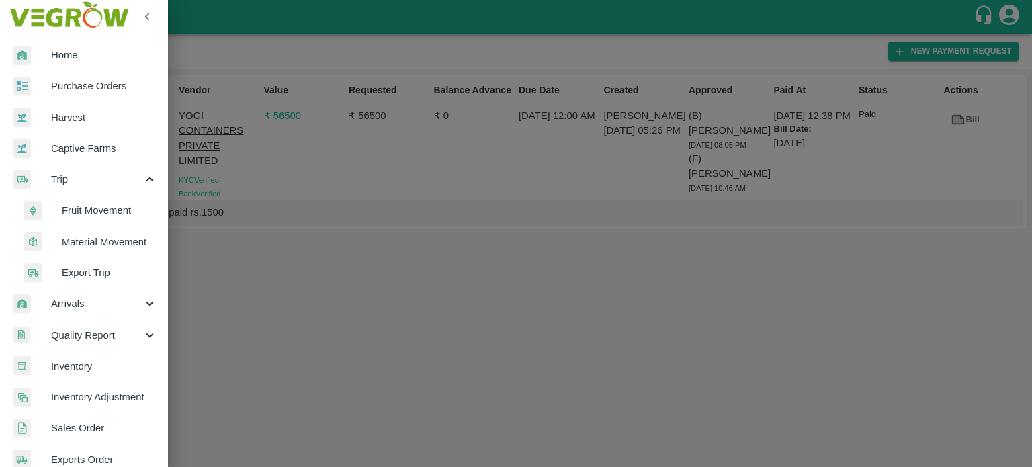
click at [85, 239] on span "Material Movement" at bounding box center [109, 242] width 95 height 15
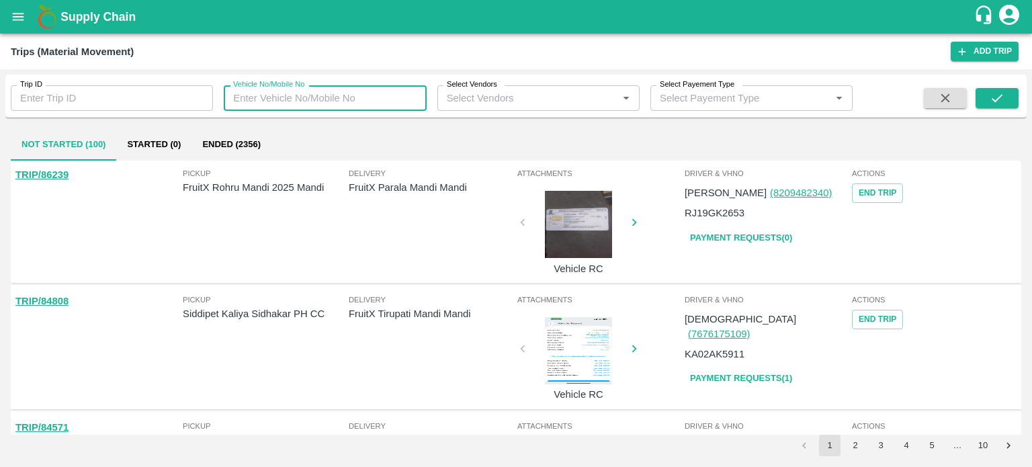
click at [253, 107] on input "Vehicle No/Mobile No" at bounding box center [325, 98] width 202 height 26
paste input "GZ24Z1960"
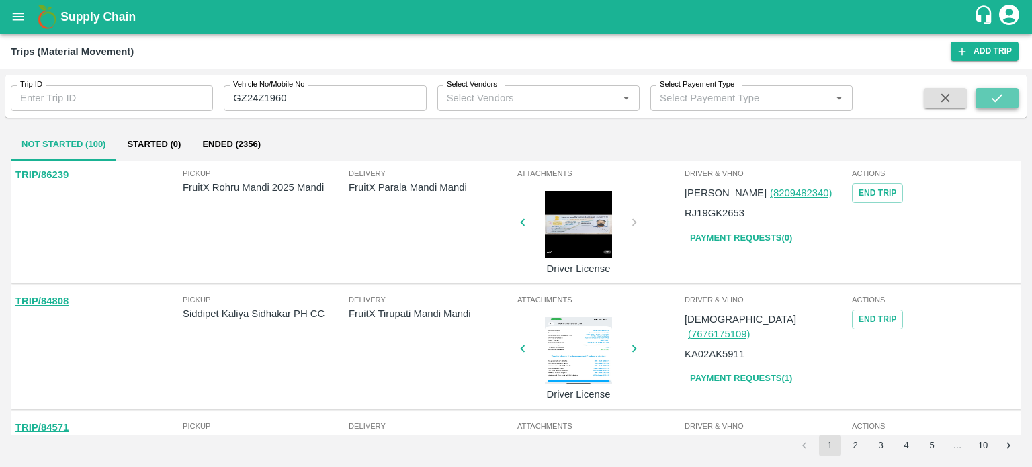
click at [991, 100] on icon "submit" at bounding box center [997, 98] width 15 height 15
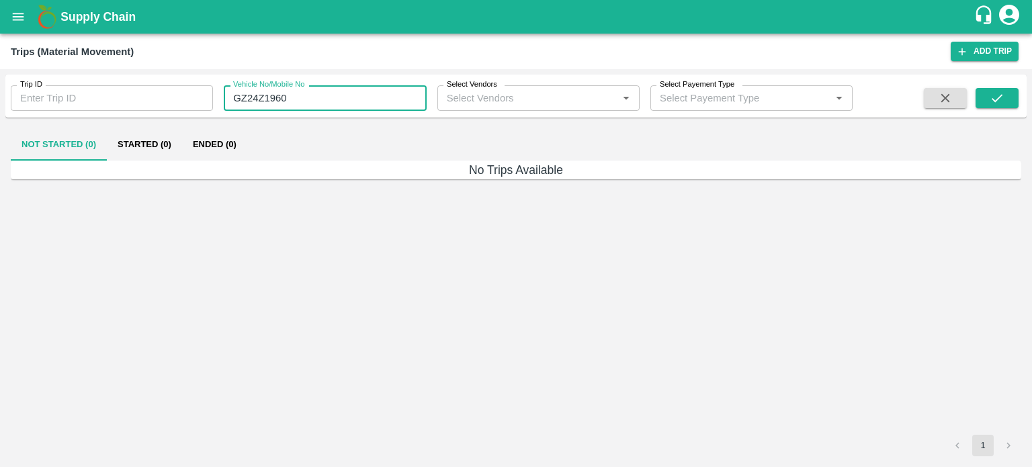
click at [299, 109] on input "GZ24Z1960" at bounding box center [325, 98] width 202 height 26
paste input "text"
type input "RJ04GC8229"
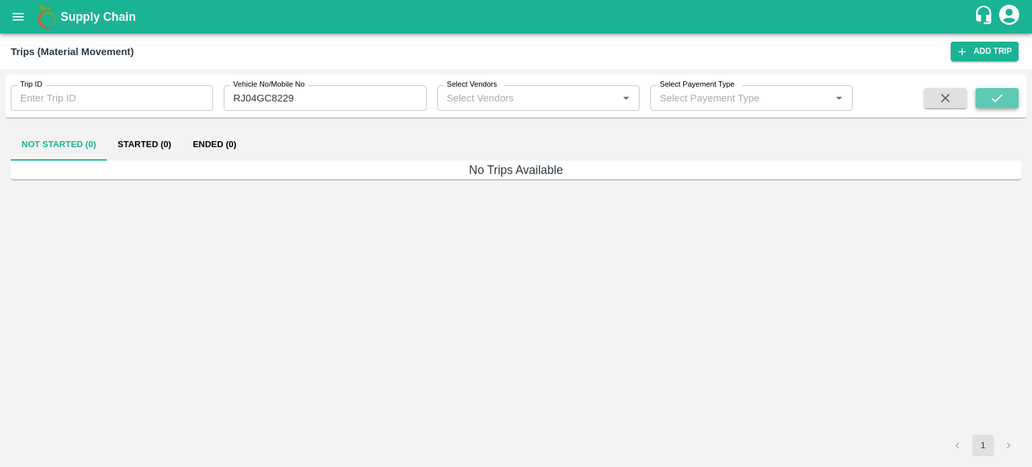
click at [993, 93] on icon "submit" at bounding box center [997, 98] width 15 height 15
